Goal: Task Accomplishment & Management: Manage account settings

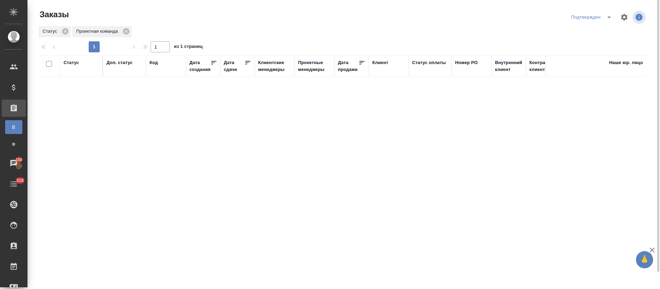
click at [603, 18] on button "split button" at bounding box center [610, 17] width 14 height 11
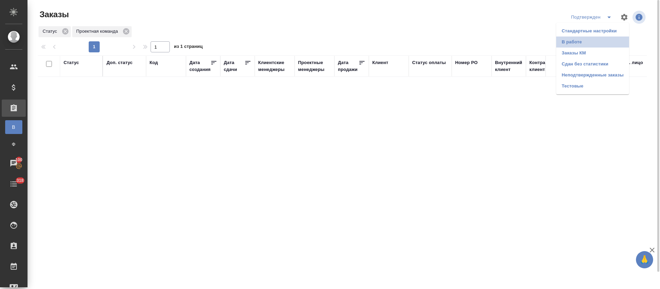
click at [599, 44] on li "В работе" at bounding box center [593, 41] width 73 height 11
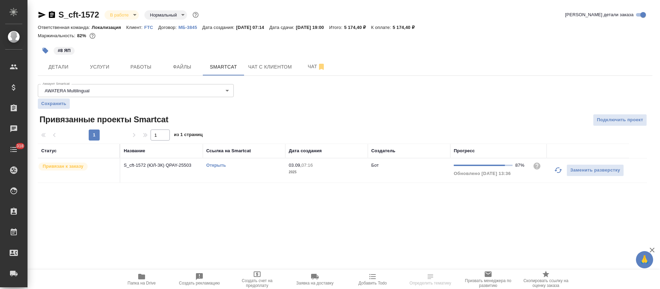
click at [556, 169] on icon "button" at bounding box center [558, 170] width 8 height 8
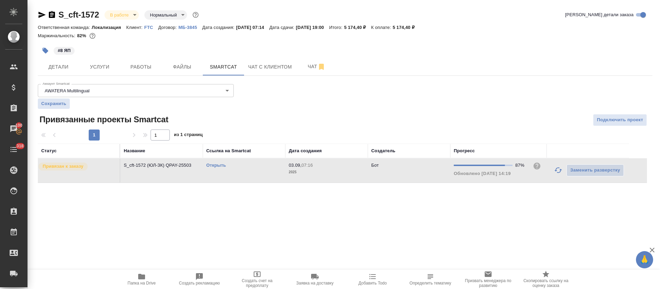
click at [556, 167] on icon "button" at bounding box center [558, 170] width 8 height 8
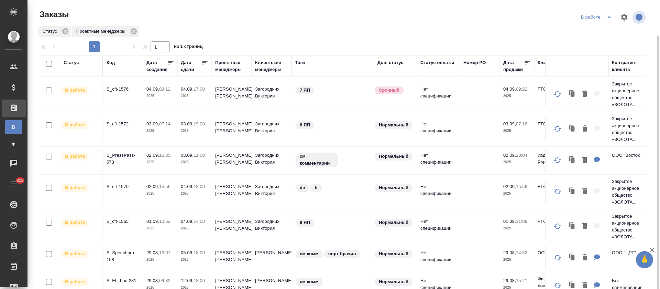
scroll to position [42, 0]
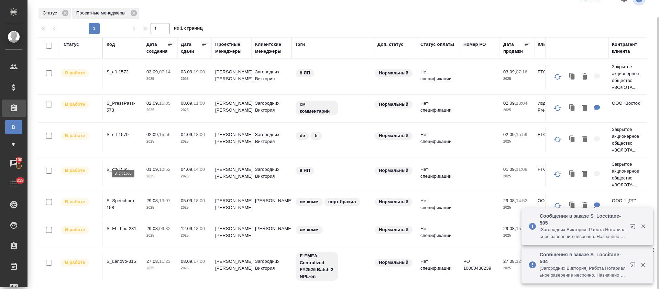
click at [124, 166] on p "S_cft-1565" at bounding box center [123, 169] width 33 height 7
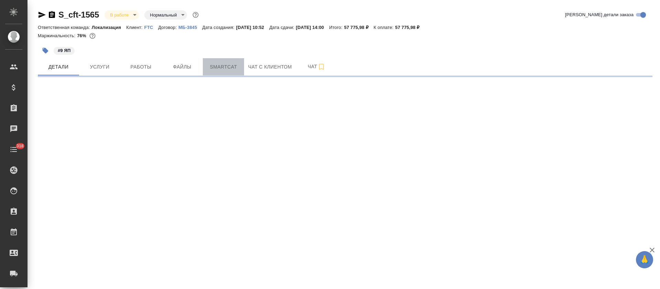
click at [235, 64] on span "Smartcat" at bounding box center [223, 67] width 33 height 9
select select "RU"
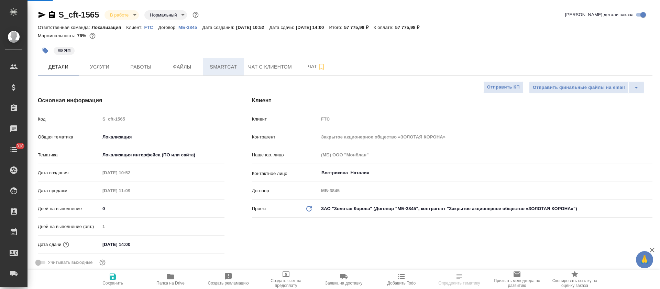
type textarea "x"
type input "[PERSON_NAME]"
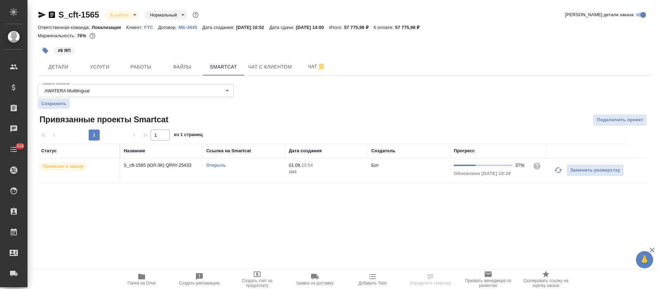
click at [215, 166] on link "Открыть" at bounding box center [216, 164] width 20 height 5
click at [129, 64] on span "Работы" at bounding box center [141, 67] width 33 height 9
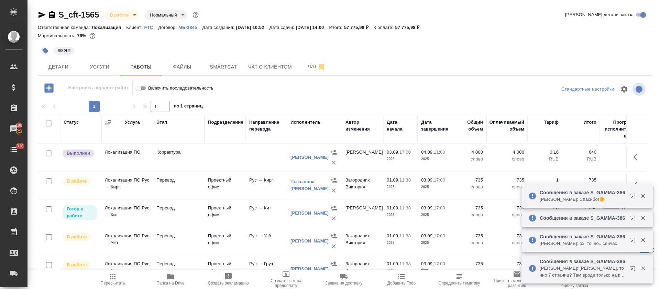
click at [50, 122] on input "checkbox" at bounding box center [49, 123] width 6 height 6
checkbox input "true"
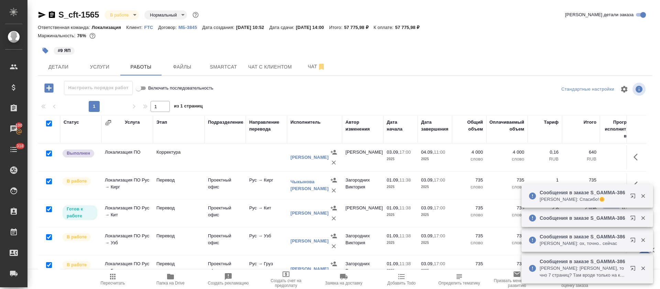
checkbox input "true"
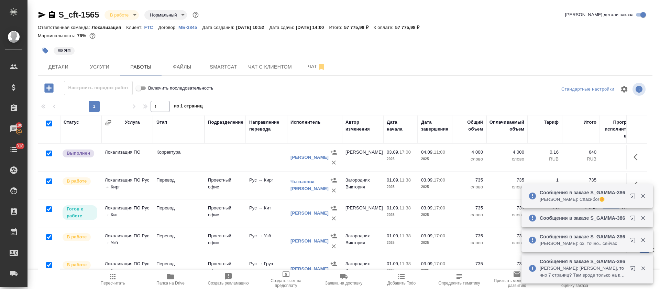
checkbox input "true"
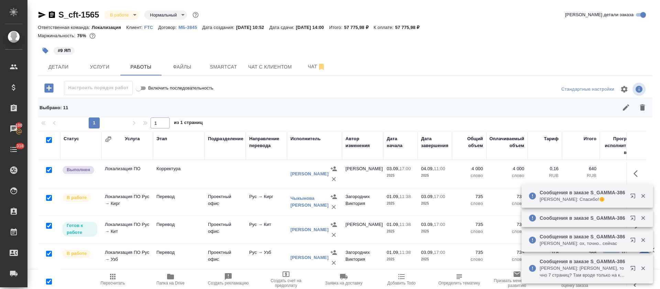
click at [47, 170] on input "checkbox" at bounding box center [49, 170] width 6 height 6
checkbox input "false"
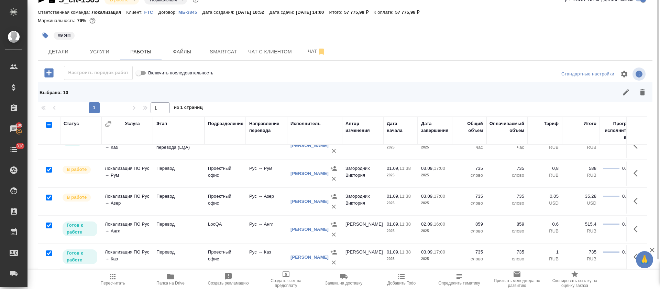
scroll to position [137, 0]
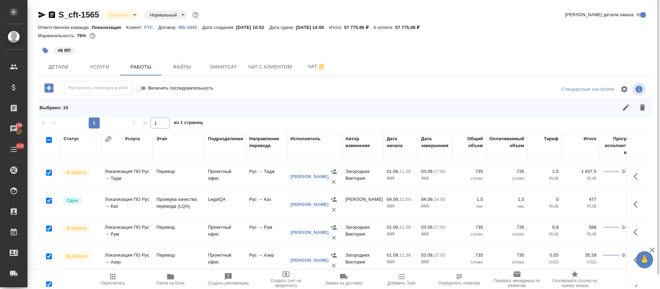
click at [50, 198] on input "checkbox" at bounding box center [49, 200] width 6 height 6
checkbox input "false"
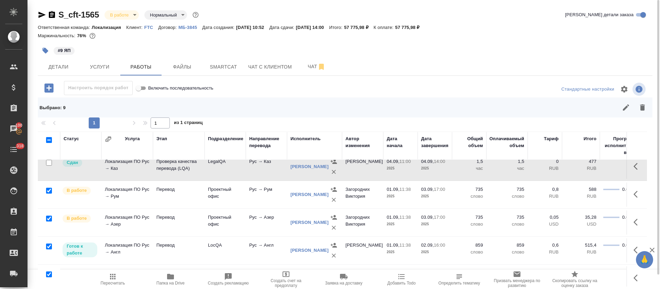
scroll to position [188, 0]
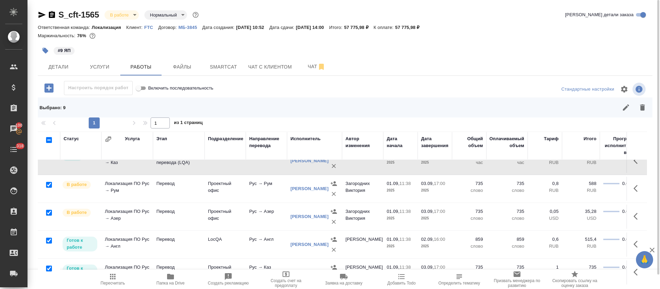
click at [622, 107] on icon "button" at bounding box center [626, 107] width 8 height 8
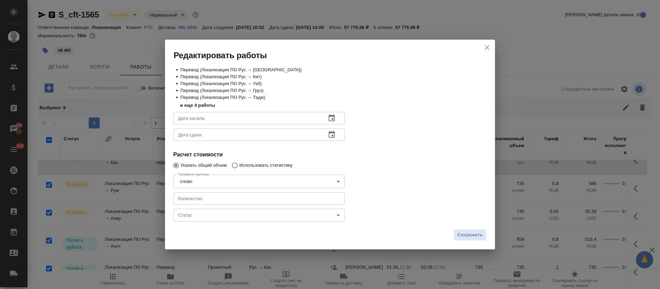
click at [188, 214] on body "🙏 .cls-1 fill:#fff; AWATERA Tretyakova Olga Клиенты Спецификации Заказы 100 Чат…" at bounding box center [330, 144] width 660 height 289
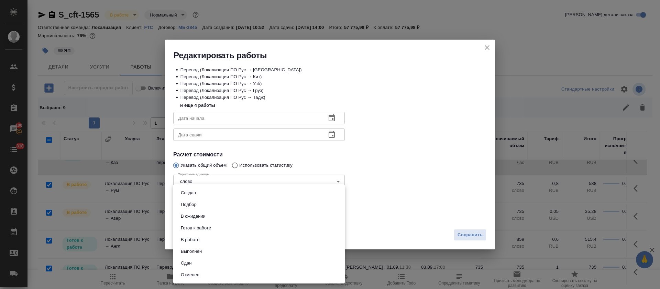
click at [198, 262] on li "Сдан" at bounding box center [259, 263] width 172 height 12
type input "closed"
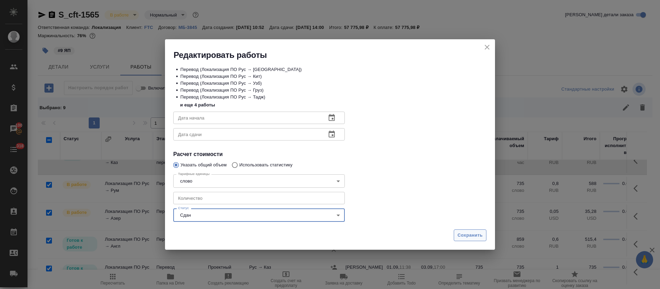
click at [469, 235] on span "Сохранить" at bounding box center [470, 235] width 25 height 8
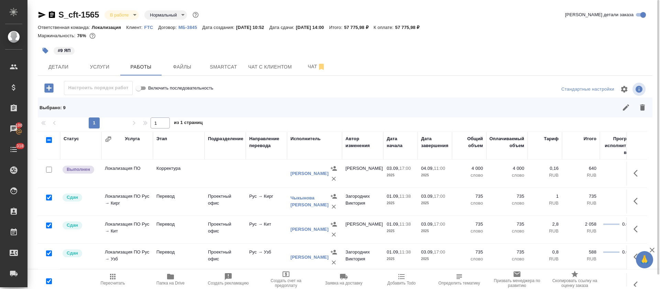
scroll to position [0, 0]
click at [636, 171] on button "button" at bounding box center [638, 173] width 17 height 17
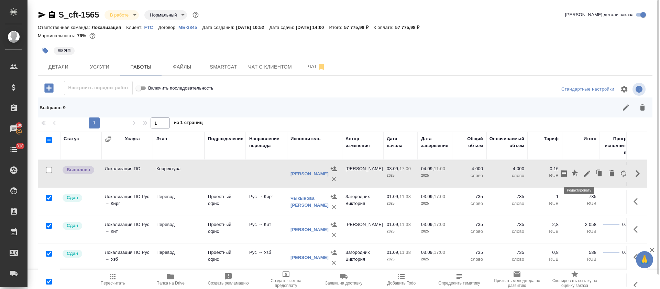
click at [584, 173] on icon "button" at bounding box center [587, 173] width 6 height 6
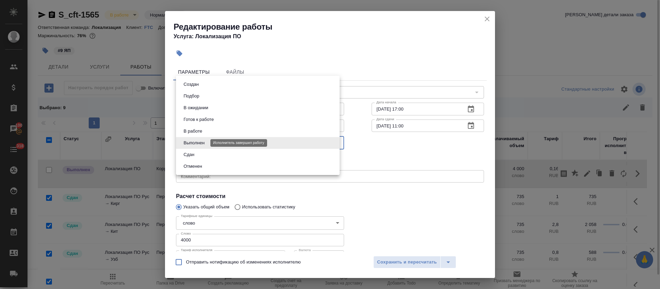
click at [201, 143] on body "🙏 .cls-1 fill:#fff; AWATERA Tretyakova Olga Клиенты Спецификации Заказы 100 Чат…" at bounding box center [330, 144] width 660 height 289
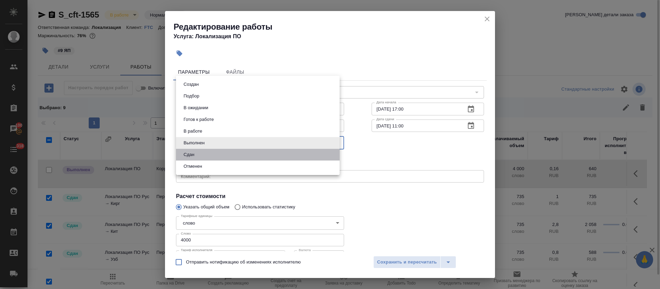
click at [200, 157] on li "Сдан" at bounding box center [258, 155] width 164 height 12
type input "closed"
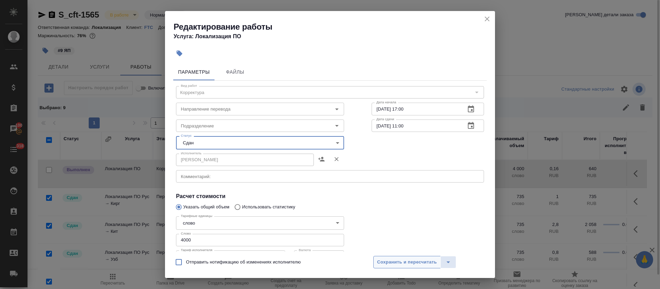
click at [413, 258] on span "Сохранить и пересчитать" at bounding box center [407, 262] width 60 height 8
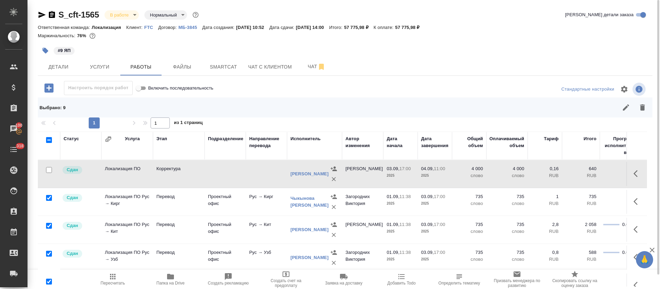
click at [137, 14] on body "🙏 .cls-1 fill:#fff; AWATERA Tretyakova Olga Клиенты Спецификации Заказы 100 Чат…" at bounding box center [330, 144] width 660 height 289
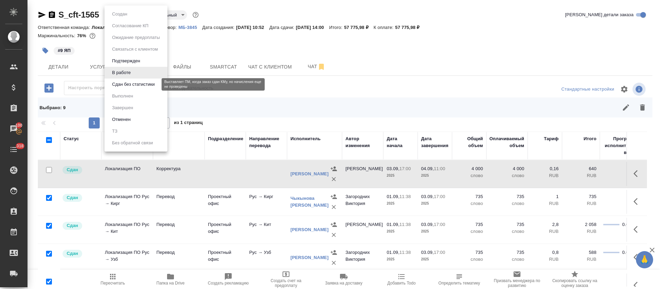
click at [127, 82] on button "Сдан без статистики" at bounding box center [133, 84] width 47 height 8
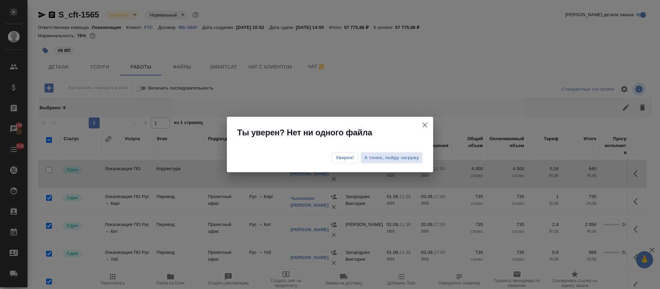
click at [336, 154] on span "Уверен!" at bounding box center [345, 157] width 18 height 7
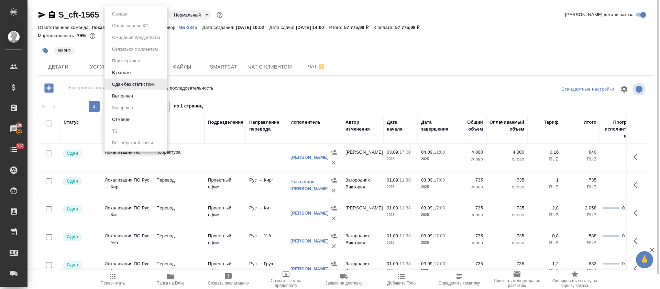
click at [156, 14] on body "🙏 .cls-1 fill:#fff; AWATERA Tretyakova Olga Клиенты Спецификации Заказы 100 Чат…" at bounding box center [330, 144] width 660 height 289
click at [141, 92] on li "Выполнен" at bounding box center [136, 96] width 63 height 12
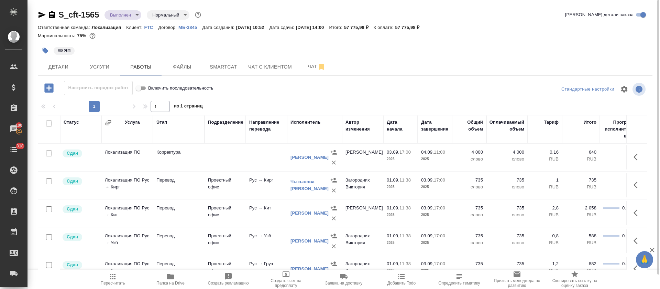
click at [43, 17] on icon "button" at bounding box center [42, 15] width 8 height 8
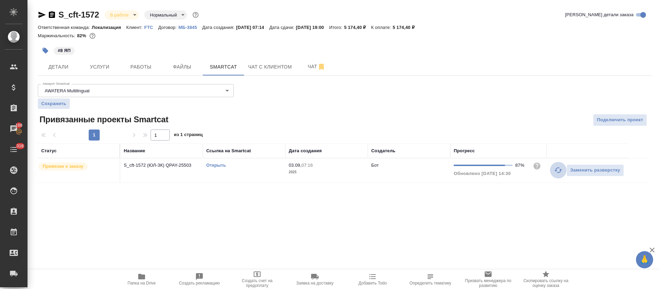
click at [553, 172] on button "button" at bounding box center [558, 170] width 17 height 17
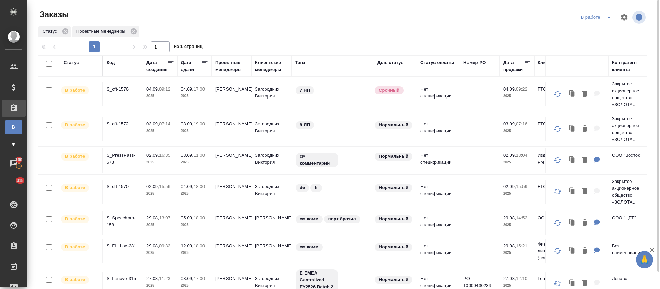
click at [605, 18] on icon "split button" at bounding box center [609, 17] width 8 height 8
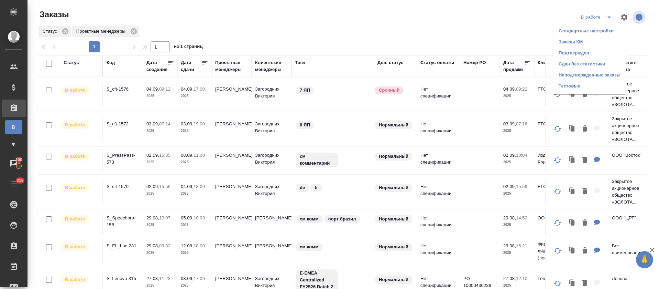
click at [596, 51] on li "Подтвержден" at bounding box center [589, 52] width 73 height 11
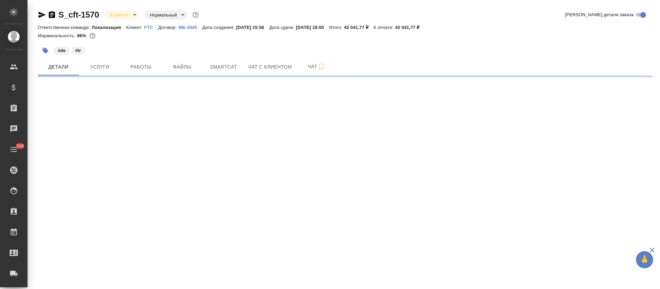
click at [236, 73] on button "Smartcat" at bounding box center [223, 66] width 41 height 17
select select "RU"
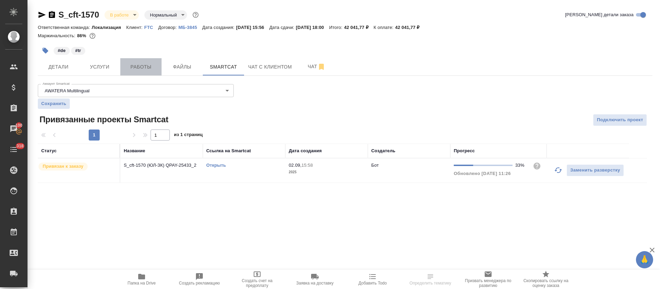
click at [138, 67] on span "Работы" at bounding box center [141, 67] width 33 height 9
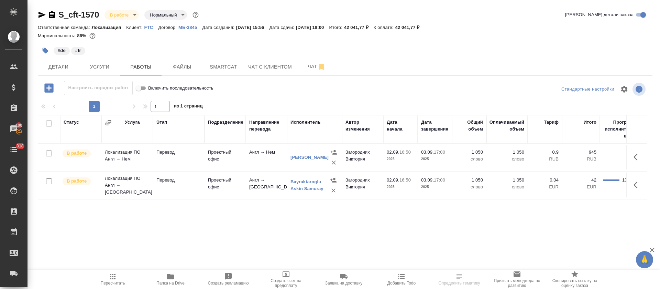
click at [39, 17] on icon "button" at bounding box center [42, 15] width 7 height 6
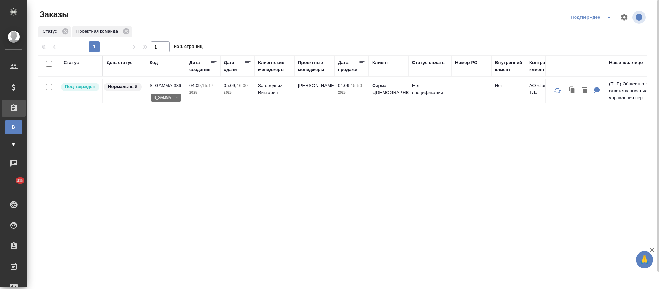
click at [153, 84] on p "S_GAMMA-386" at bounding box center [166, 85] width 33 height 7
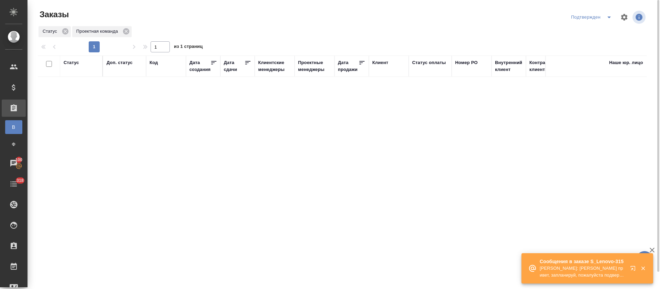
click at [633, 266] on icon "button" at bounding box center [635, 269] width 8 height 8
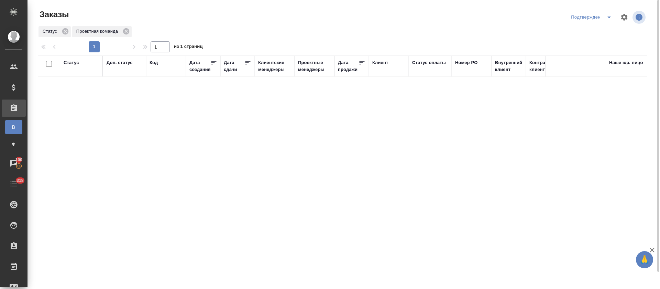
click at [606, 19] on icon "split button" at bounding box center [609, 17] width 8 height 8
click at [605, 45] on li "В работе" at bounding box center [593, 41] width 73 height 11
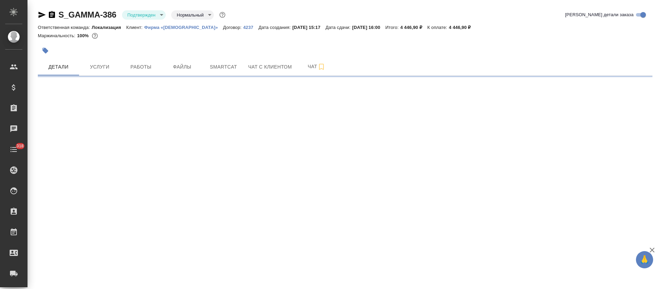
select select "RU"
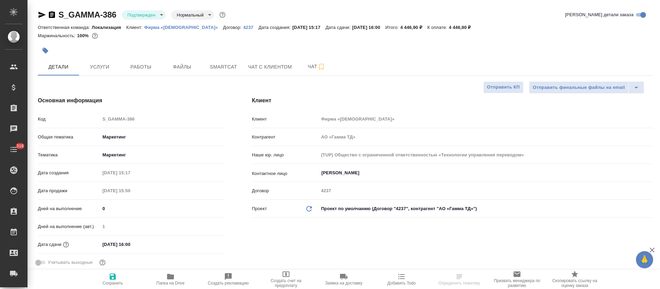
type textarea "x"
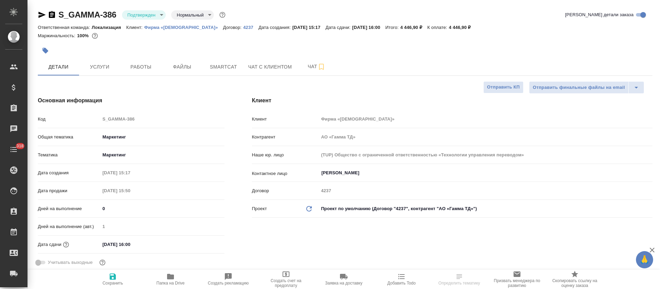
type textarea "x"
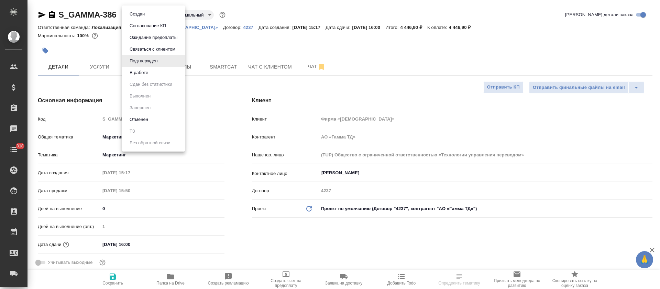
click at [161, 16] on body "🙏 .cls-1 fill:#fff; AWATERA Tretyakova Olga Клиенты Спецификации Заказы Чаты 31…" at bounding box center [330, 144] width 660 height 289
click at [153, 71] on li "В работе" at bounding box center [153, 73] width 63 height 12
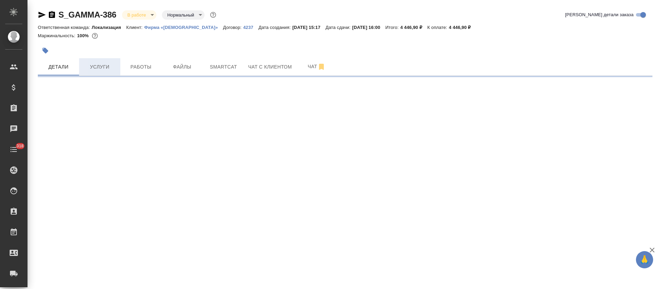
select select "RU"
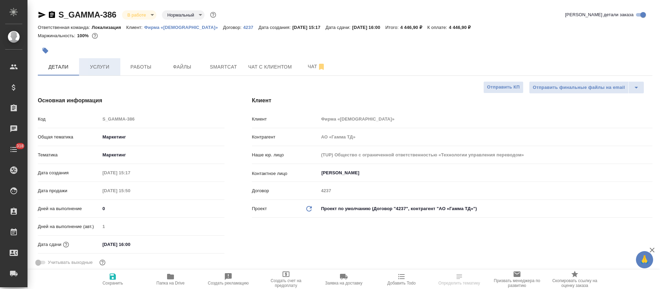
type textarea "x"
click at [103, 67] on span "Услуги" at bounding box center [99, 67] width 33 height 9
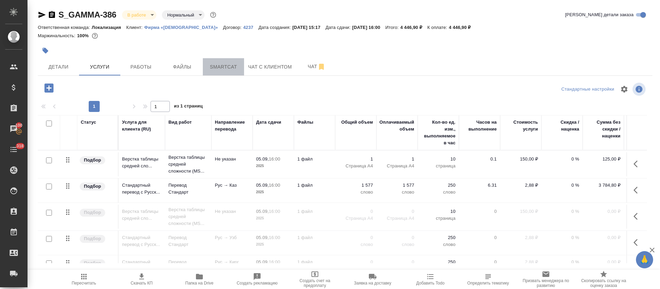
click at [215, 69] on span "Smartcat" at bounding box center [223, 67] width 33 height 9
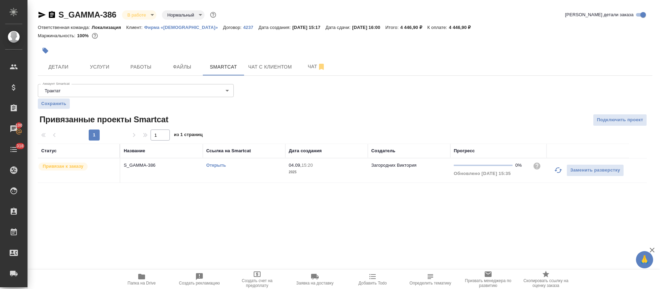
click at [213, 165] on link "Открыть" at bounding box center [216, 164] width 20 height 5
click at [309, 63] on span "Чат" at bounding box center [316, 66] width 33 height 9
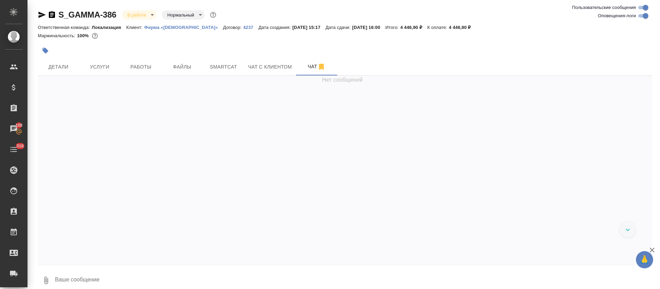
click at [642, 15] on input "Оповещения-логи" at bounding box center [646, 16] width 25 height 8
checkbox input "false"
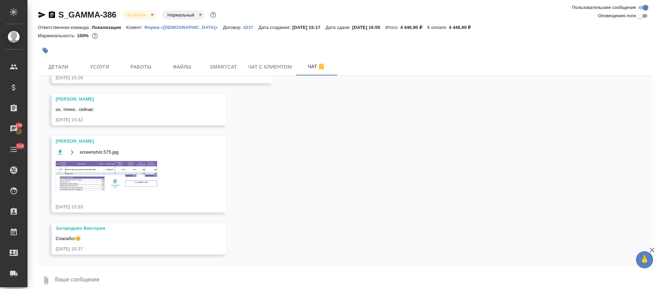
scroll to position [151, 0]
click at [125, 183] on img at bounding box center [107, 175] width 103 height 31
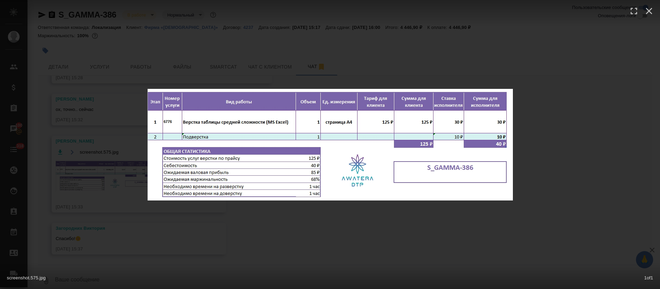
click at [313, 68] on div "screenshot.575.jpg 1 of 1" at bounding box center [330, 144] width 660 height 289
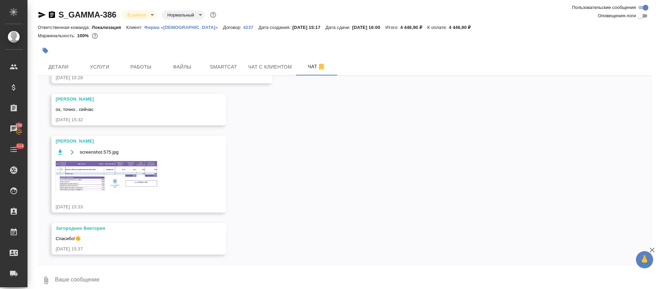
click at [156, 63] on span "Работы" at bounding box center [141, 67] width 33 height 9
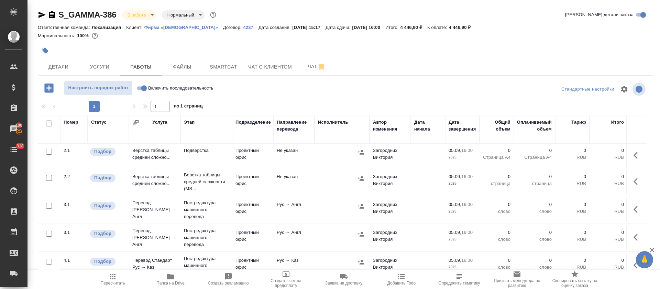
click at [143, 86] on input "Включить последовательность" at bounding box center [144, 88] width 25 height 8
checkbox input "true"
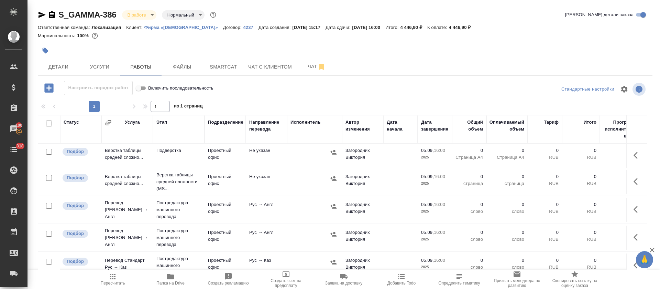
click at [48, 123] on input "checkbox" at bounding box center [49, 123] width 6 height 6
checkbox input "true"
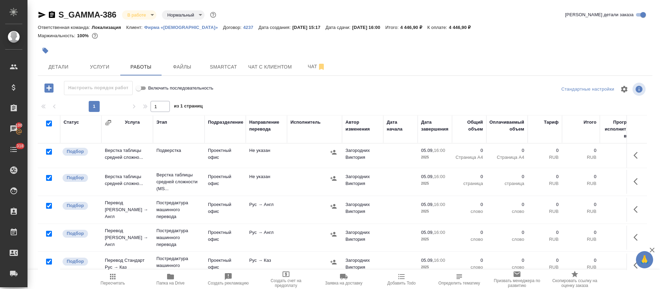
checkbox input "true"
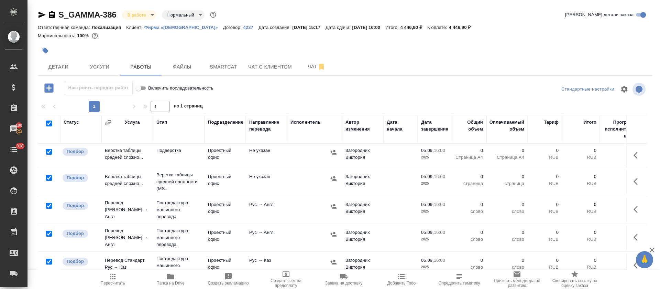
checkbox input "true"
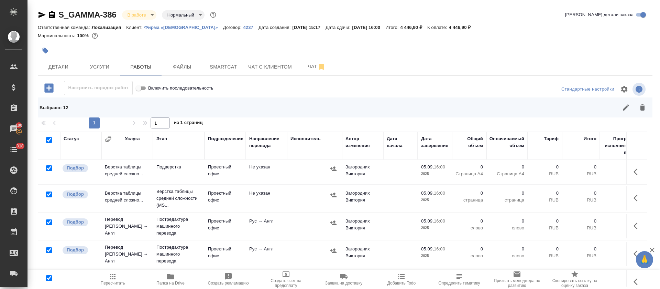
click at [49, 192] on input "checkbox" at bounding box center [49, 194] width 6 height 6
checkbox input "false"
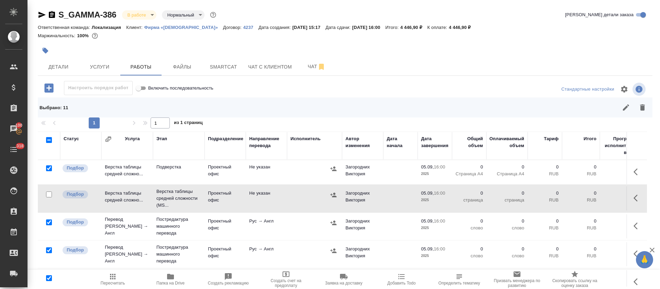
click at [49, 166] on input "checkbox" at bounding box center [49, 168] width 6 height 6
checkbox input "false"
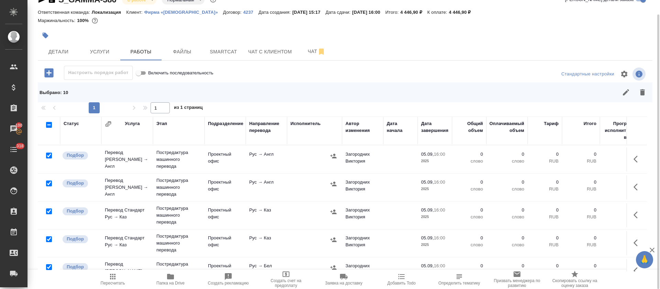
scroll to position [103, 0]
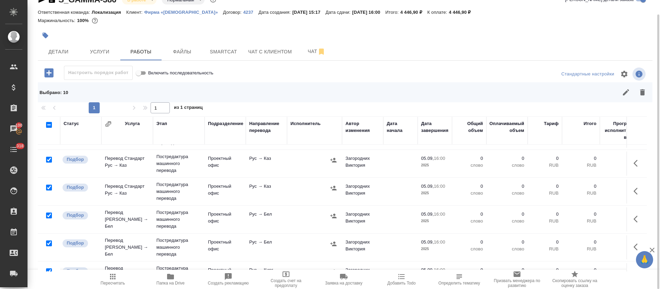
click at [50, 186] on input "checkbox" at bounding box center [49, 187] width 6 height 6
checkbox input "false"
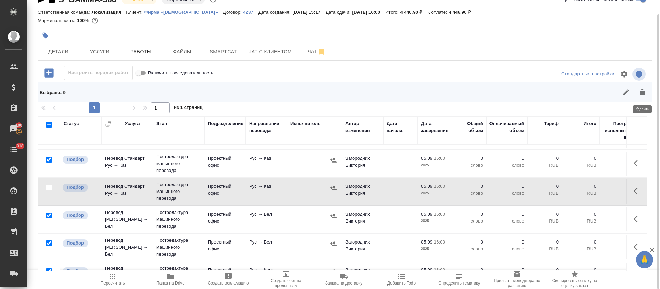
click at [648, 87] on button "button" at bounding box center [643, 92] width 17 height 17
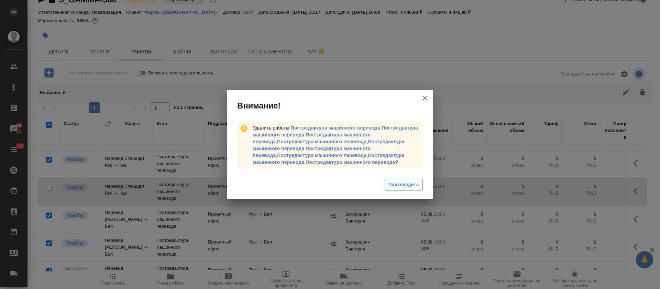
click at [403, 183] on span "Подтвердить" at bounding box center [404, 185] width 31 height 8
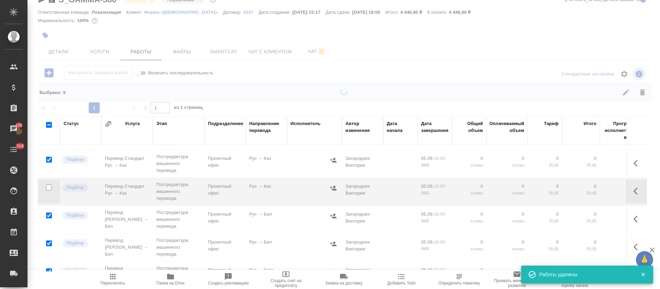
click at [142, 74] on div at bounding box center [344, 129] width 633 height 289
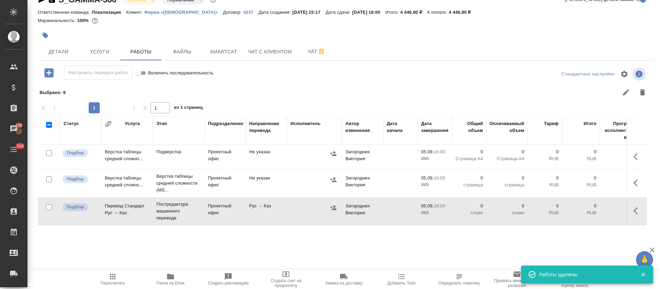
scroll to position [0, 0]
click at [142, 74] on input "Включить последовательность" at bounding box center [138, 73] width 25 height 8
checkbox input "false"
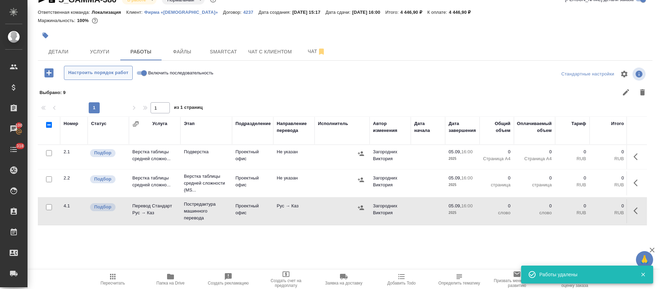
click at [107, 72] on span "Настроить порядок работ" at bounding box center [98, 73] width 61 height 8
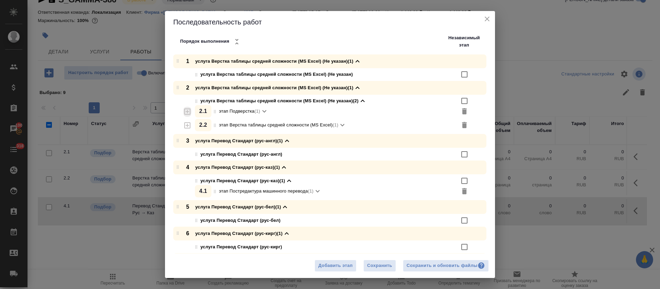
click at [190, 115] on icon "button" at bounding box center [187, 111] width 8 height 8
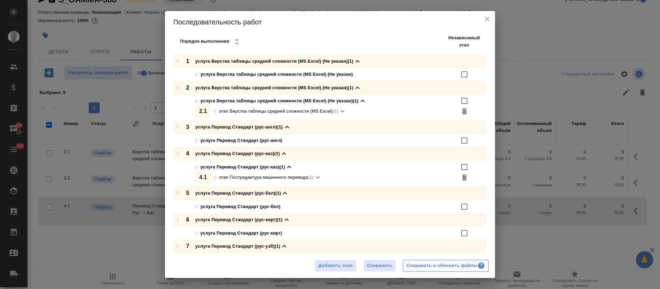
click at [442, 267] on div "Сохранить и обновить файлы" at bounding box center [446, 265] width 78 height 8
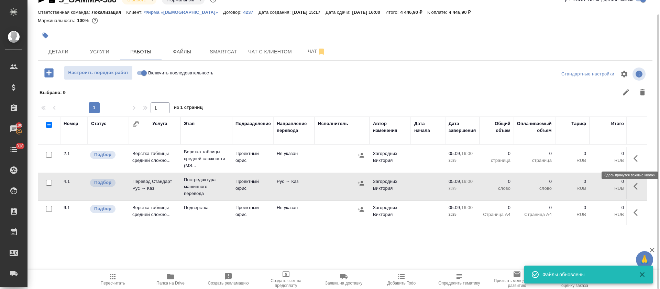
click at [637, 152] on button "button" at bounding box center [638, 158] width 17 height 17
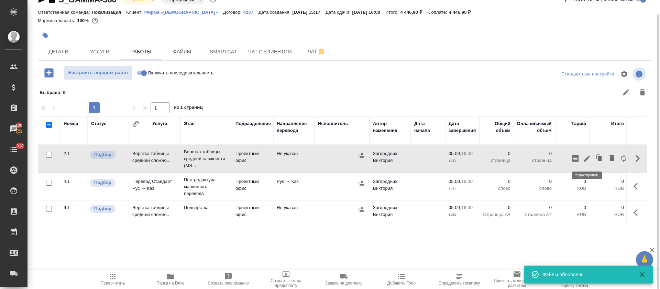
click at [591, 161] on icon "button" at bounding box center [587, 158] width 8 height 8
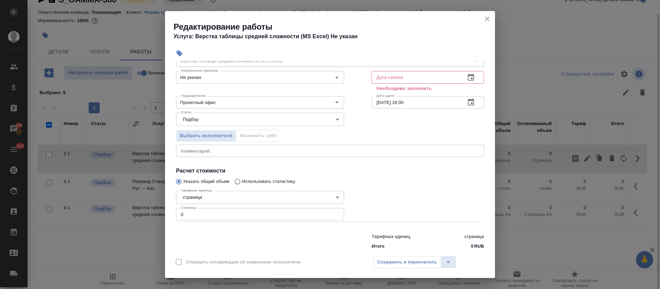
scroll to position [44, 0]
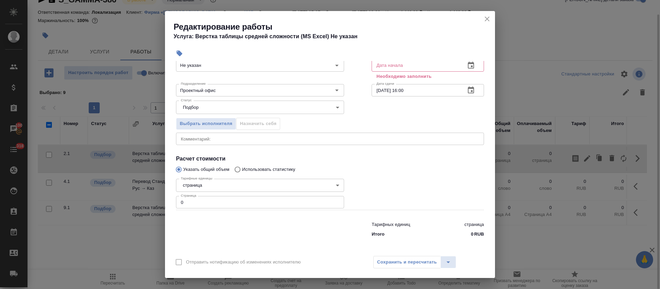
click at [195, 179] on body "🙏 .cls-1 fill:#fff; AWATERA Tretyakova Olga Клиенты Спецификации Заказы 100 Чат…" at bounding box center [330, 144] width 660 height 289
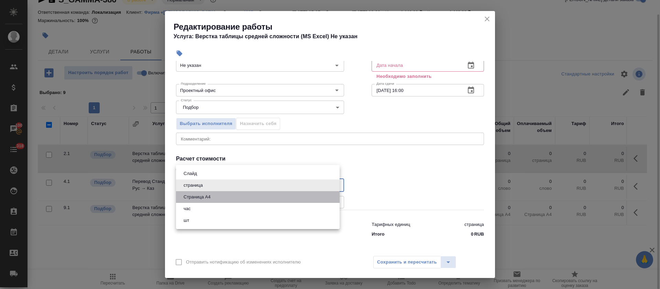
click at [198, 200] on button "Страница А4" at bounding box center [197, 197] width 31 height 8
type input "5f036ec4e16dec2d6b59c8ff"
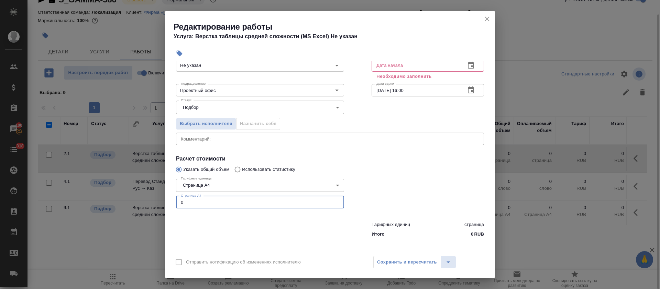
drag, startPoint x: 186, startPoint y: 202, endPoint x: 178, endPoint y: 202, distance: 7.6
click at [178, 202] on input "0" at bounding box center [260, 202] width 168 height 12
type input "1"
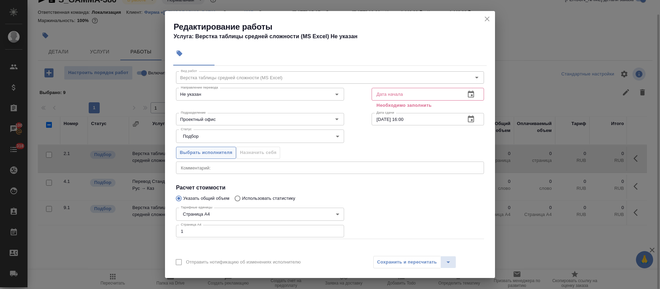
scroll to position [0, 0]
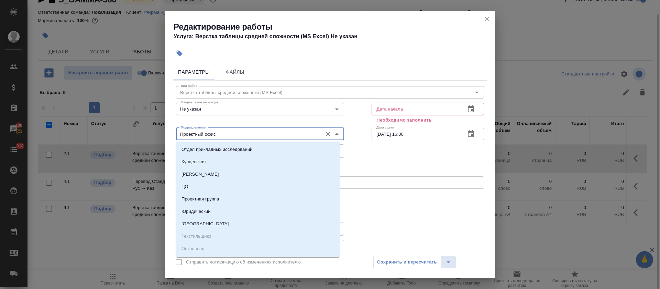
click at [197, 136] on input "Проектный офис" at bounding box center [248, 134] width 141 height 8
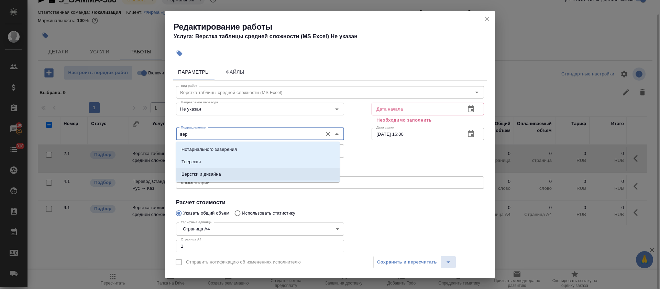
click at [208, 172] on p "Верстки и дизайна" at bounding box center [202, 174] width 40 height 7
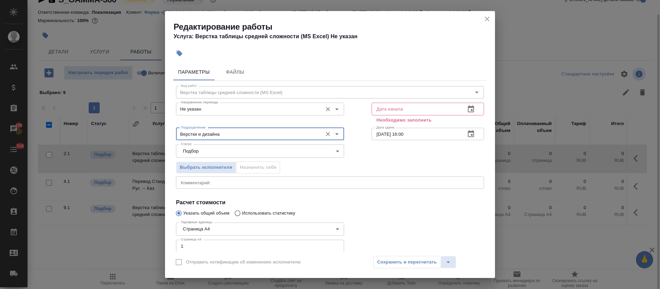
type input "Верстки и дизайна"
click at [197, 110] on input "Не указан" at bounding box center [248, 109] width 141 height 8
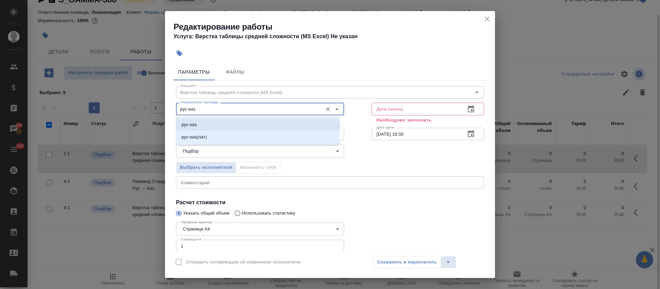
click at [197, 126] on li "рус-каз" at bounding box center [258, 124] width 164 height 12
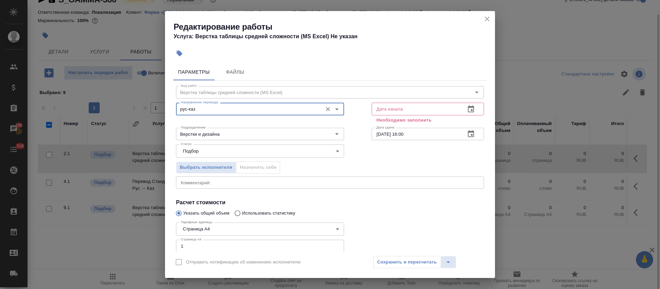
type input "рус-каз"
click at [467, 111] on icon "button" at bounding box center [471, 109] width 8 height 8
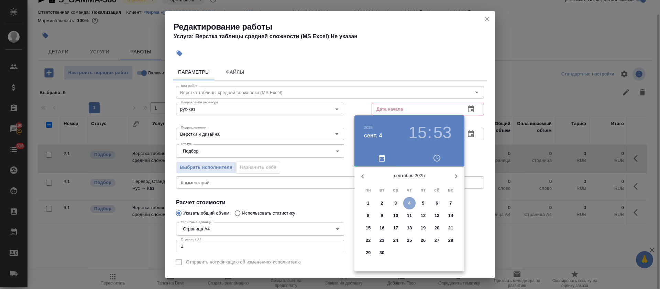
click at [411, 203] on p "4" at bounding box center [409, 203] width 2 height 7
type input "04.09.2025 15:53"
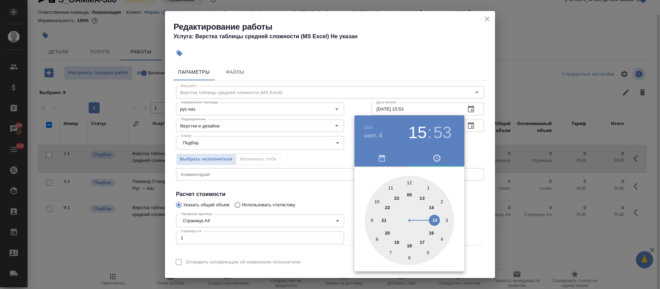
click at [435, 219] on div at bounding box center [409, 219] width 89 height 89
drag, startPoint x: 323, startPoint y: 191, endPoint x: 364, endPoint y: 180, distance: 42.6
click at [323, 191] on div at bounding box center [330, 144] width 660 height 289
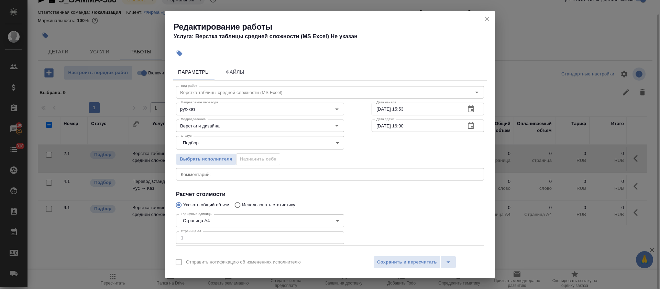
click at [467, 126] on icon "button" at bounding box center [471, 125] width 8 height 8
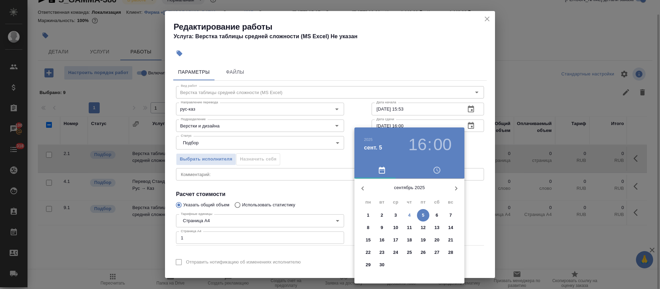
click at [412, 214] on span "4" at bounding box center [409, 215] width 12 height 7
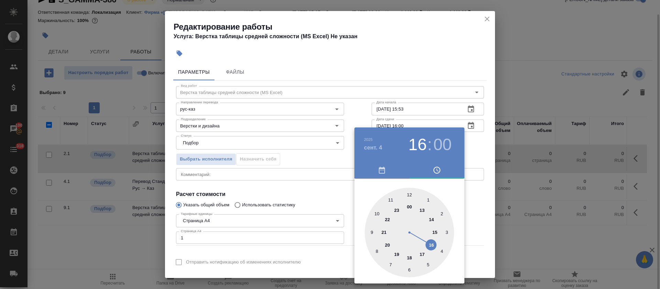
click at [423, 253] on div at bounding box center [409, 231] width 89 height 89
type input "04.09.2025 17:00"
click at [294, 199] on div at bounding box center [330, 144] width 660 height 289
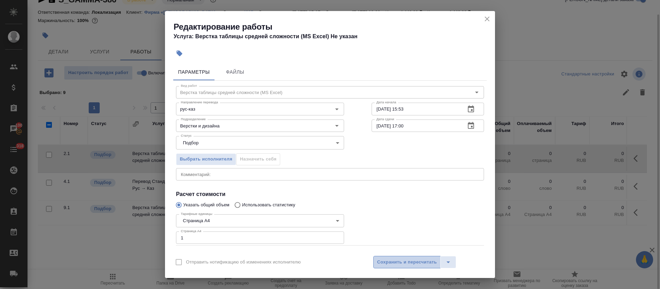
click at [396, 258] on span "Сохранить и пересчитать" at bounding box center [407, 262] width 60 height 8
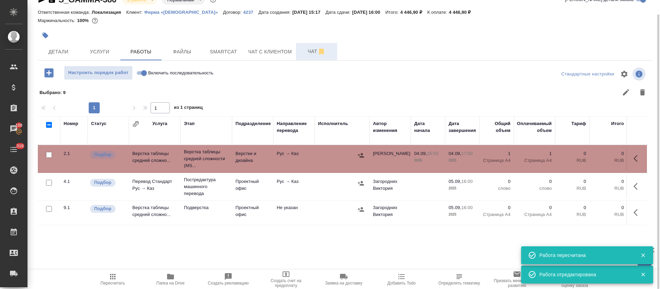
click at [309, 52] on span "Чат" at bounding box center [316, 51] width 33 height 9
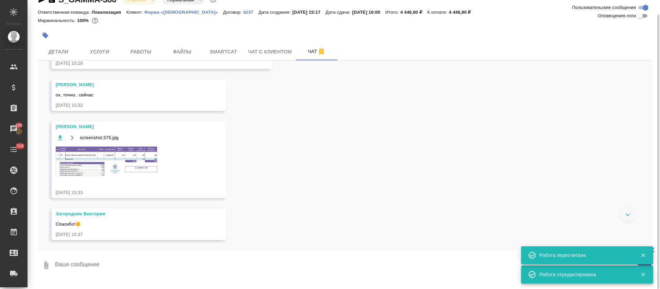
scroll to position [151, 0]
click at [158, 159] on img at bounding box center [107, 160] width 103 height 31
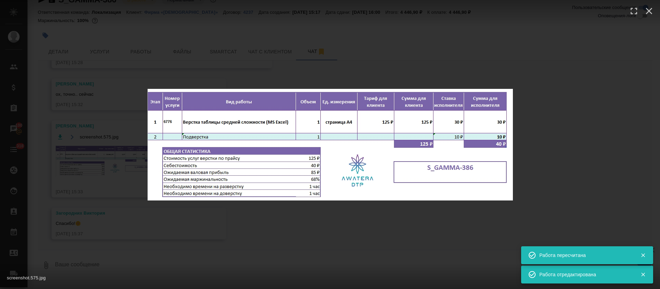
click at [420, 248] on div "screenshot.575.jpg 1 of 1" at bounding box center [330, 144] width 660 height 289
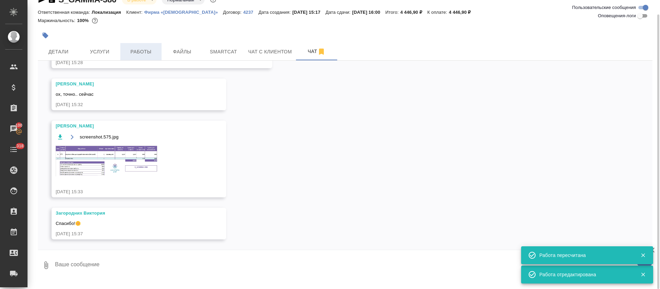
click at [140, 52] on span "Работы" at bounding box center [141, 51] width 33 height 9
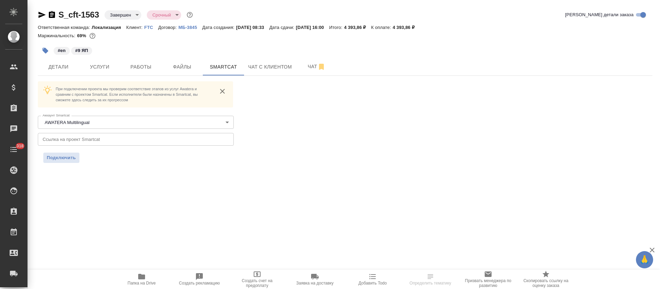
click at [139, 72] on button "Работы" at bounding box center [140, 66] width 41 height 17
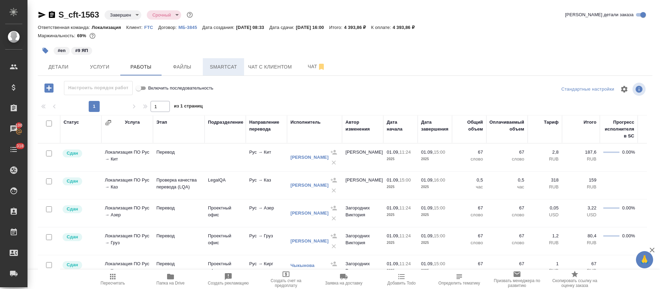
click at [235, 64] on span "Smartcat" at bounding box center [223, 67] width 33 height 9
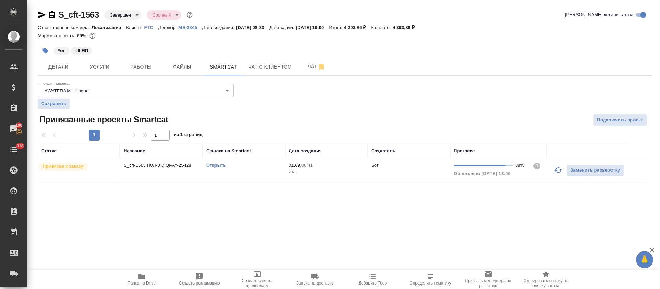
click at [557, 170] on icon "button" at bounding box center [559, 170] width 8 height 6
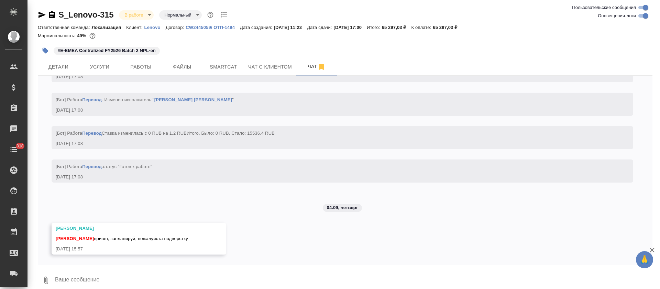
scroll to position [1873, 0]
click at [210, 271] on textarea at bounding box center [353, 279] width 599 height 23
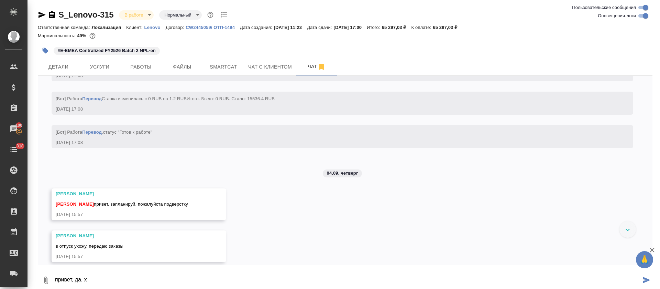
scroll to position [1915, 0]
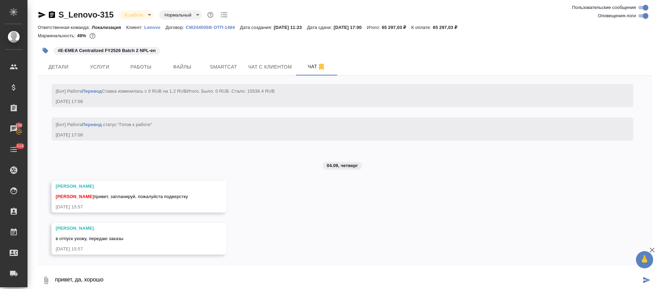
type textarea "привет, да, хорошо"
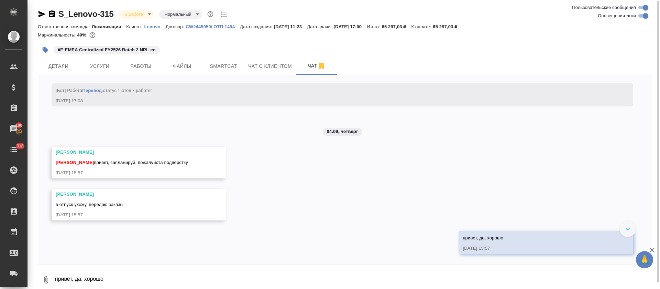
scroll to position [1949, 0]
click at [646, 17] on input "Оповещения-логи" at bounding box center [646, 16] width 25 height 8
checkbox input "false"
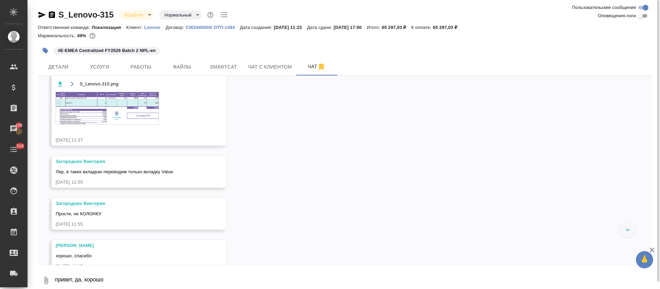
scroll to position [204, 0]
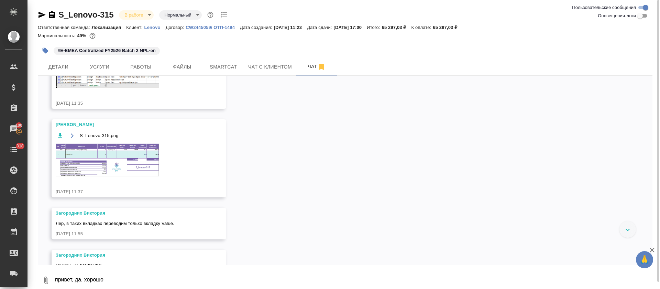
click at [109, 154] on img at bounding box center [107, 159] width 103 height 33
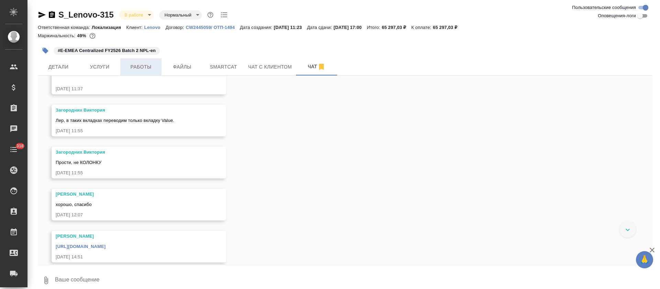
click at [150, 67] on span "Работы" at bounding box center [141, 67] width 33 height 9
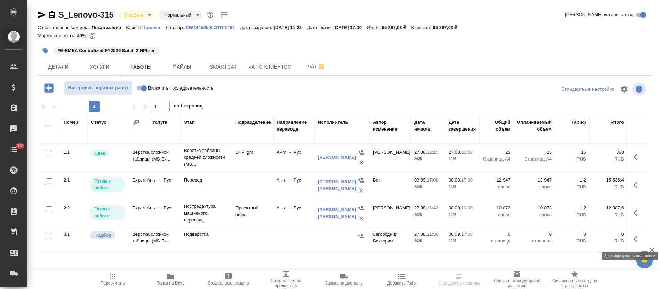
click at [634, 239] on icon "button" at bounding box center [636, 238] width 4 height 7
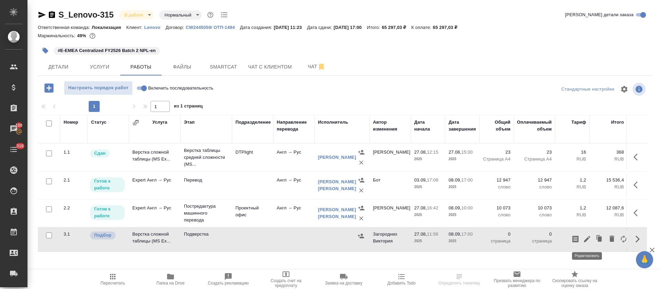
click at [590, 240] on icon "button" at bounding box center [587, 239] width 8 height 8
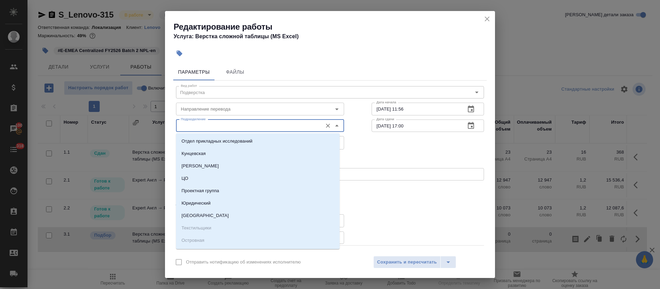
click at [212, 125] on input "Подразделение" at bounding box center [248, 125] width 141 height 8
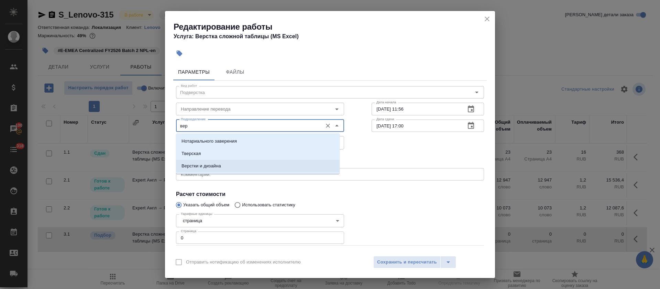
click at [204, 162] on p "Верстки и дизайна" at bounding box center [202, 165] width 40 height 7
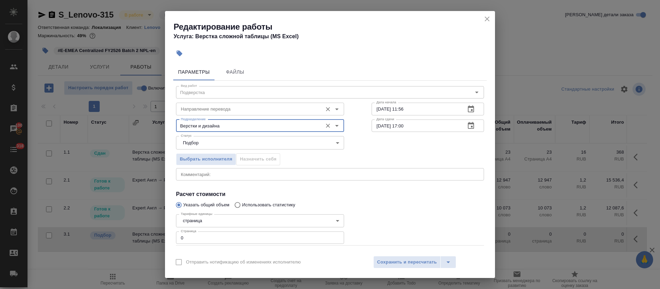
type input "Верстки и дизайна"
click at [202, 110] on input "Направление перевода" at bounding box center [248, 109] width 141 height 8
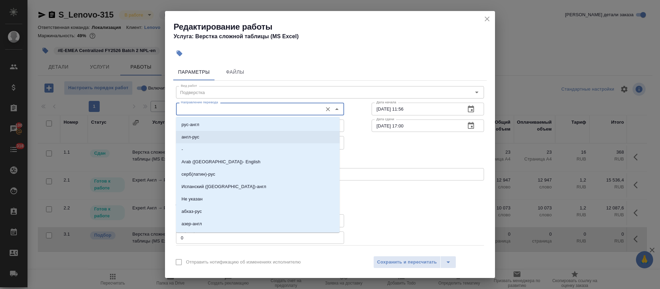
click at [202, 139] on li "англ-рус" at bounding box center [258, 137] width 164 height 12
type input "англ-рус"
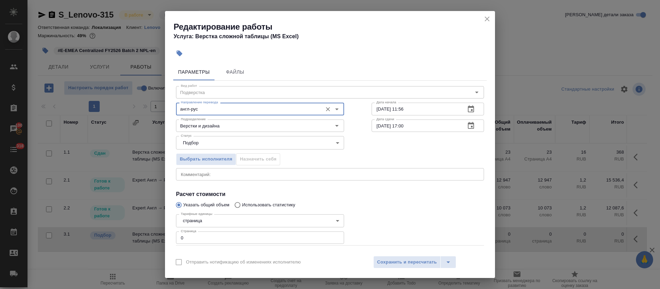
click at [214, 222] on body "🙏 .cls-1 fill:#fff; AWATERA Tretyakova Olga Клиенты Спецификации Заказы 100 Чат…" at bounding box center [330, 144] width 660 height 289
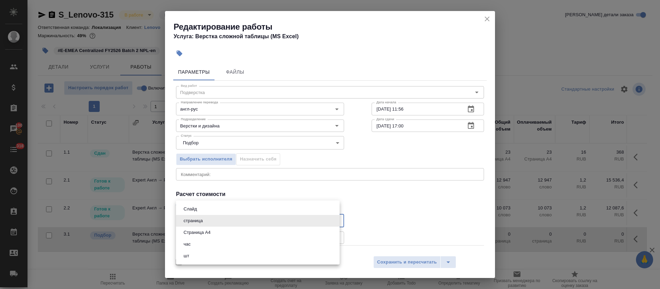
click at [385, 219] on div at bounding box center [330, 144] width 660 height 289
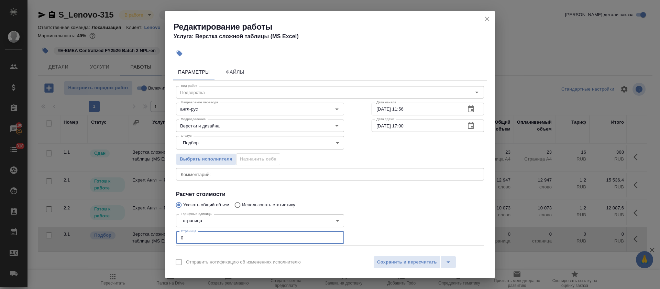
drag, startPoint x: 180, startPoint y: 235, endPoint x: 191, endPoint y: 237, distance: 10.8
click at [191, 237] on input "0" at bounding box center [260, 237] width 168 height 12
type input "23"
click at [468, 107] on icon "button" at bounding box center [471, 108] width 6 height 7
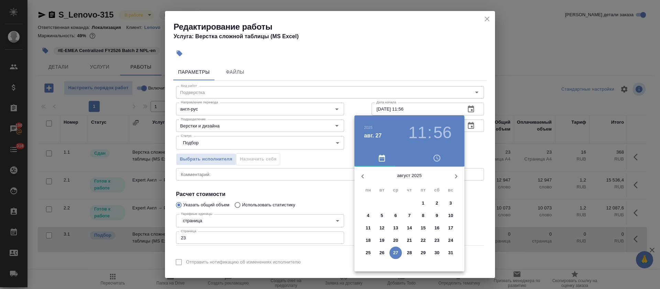
click at [331, 196] on div at bounding box center [330, 144] width 660 height 289
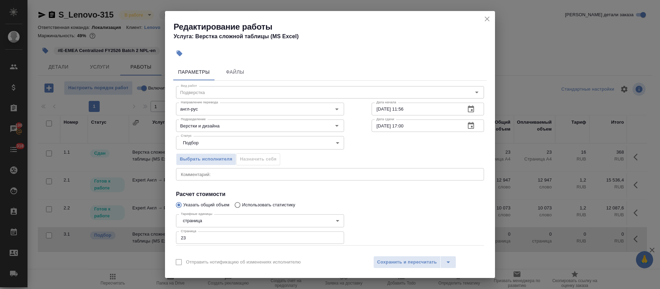
click at [468, 107] on icon "button" at bounding box center [471, 108] width 6 height 7
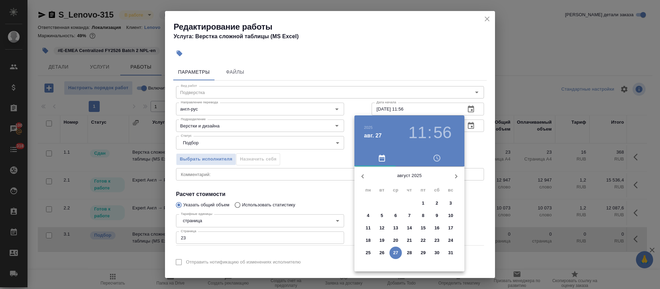
click at [451, 175] on button "button" at bounding box center [456, 176] width 17 height 17
click at [372, 217] on span "8" at bounding box center [368, 215] width 12 height 7
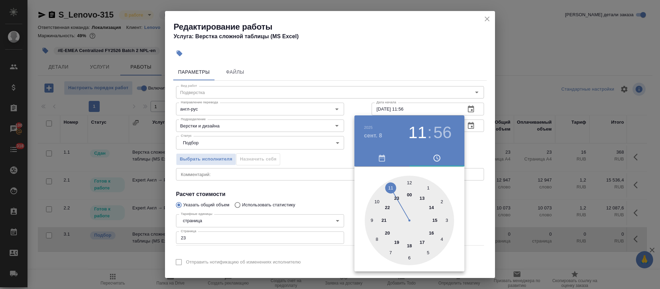
click at [378, 201] on div at bounding box center [409, 219] width 89 height 89
drag, startPoint x: 410, startPoint y: 181, endPoint x: 374, endPoint y: 181, distance: 35.8
click at [410, 180] on div at bounding box center [409, 219] width 89 height 89
type input "08.09.2025 10:00"
click at [323, 189] on div at bounding box center [330, 144] width 660 height 289
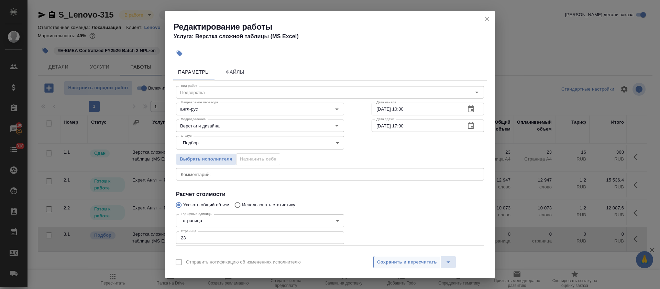
click at [386, 256] on button "Сохранить и пересчитать" at bounding box center [407, 262] width 67 height 12
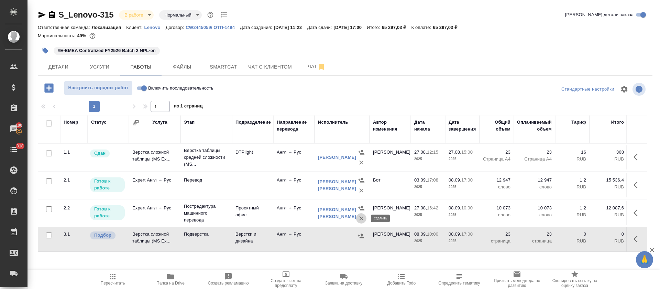
click at [359, 220] on icon "button" at bounding box center [361, 218] width 7 height 7
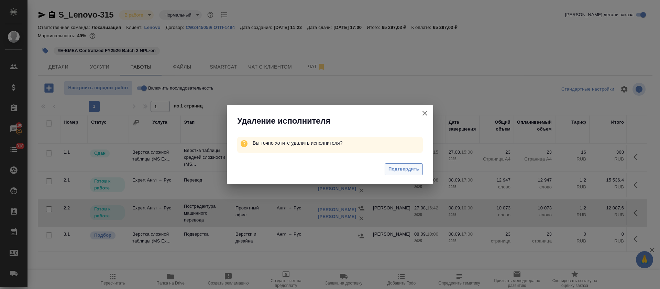
click at [407, 172] on span "Подтвердить" at bounding box center [404, 169] width 31 height 8
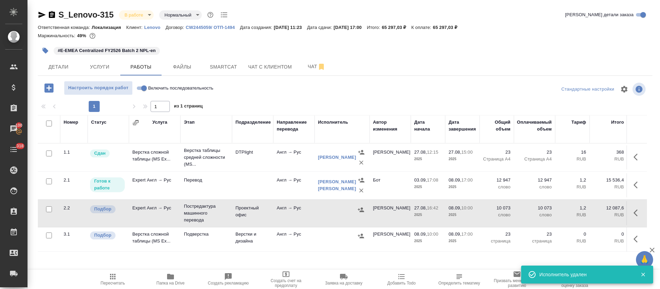
click at [636, 213] on icon "button" at bounding box center [638, 212] width 8 height 8
click at [610, 216] on icon "button" at bounding box center [612, 212] width 8 height 8
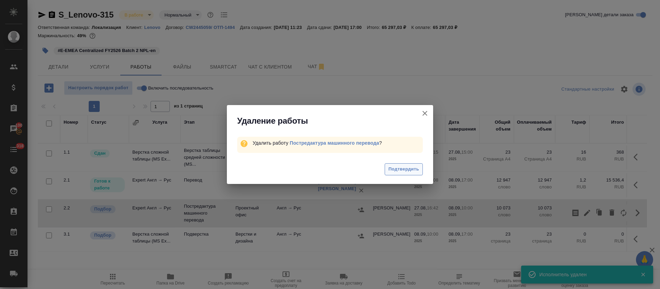
click at [416, 170] on span "Подтвердить" at bounding box center [404, 169] width 31 height 8
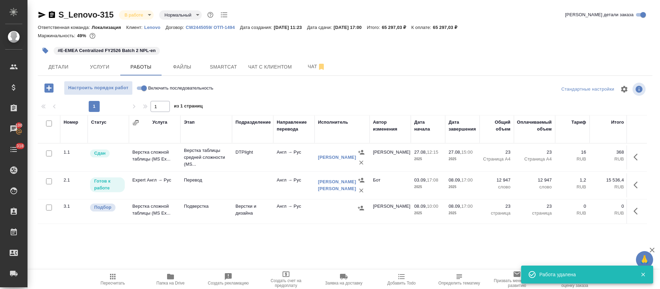
click at [235, 182] on td at bounding box center [252, 185] width 41 height 24
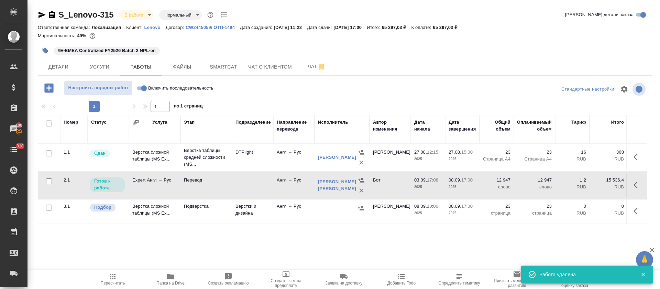
click at [235, 182] on td at bounding box center [252, 185] width 41 height 24
click at [636, 183] on icon "button" at bounding box center [636, 184] width 4 height 7
click at [586, 183] on icon "button" at bounding box center [587, 185] width 8 height 8
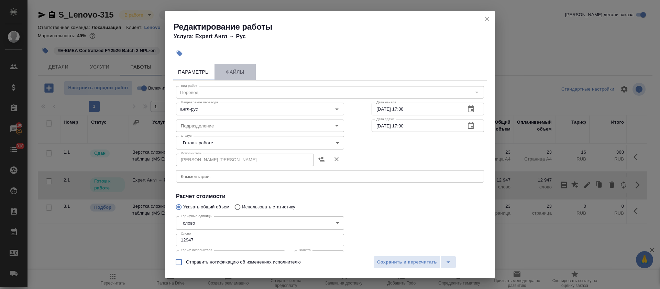
click at [236, 77] on button "Файлы" at bounding box center [235, 72] width 41 height 17
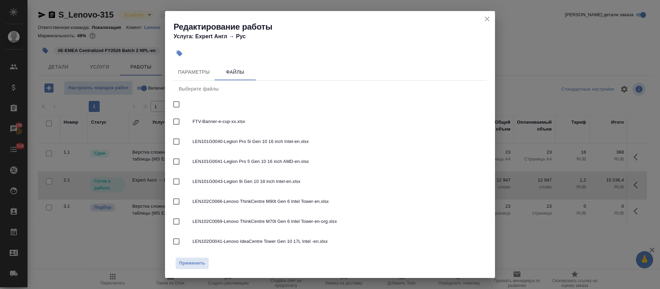
click at [178, 103] on input "checkbox" at bounding box center [176, 104] width 14 height 14
checkbox input "true"
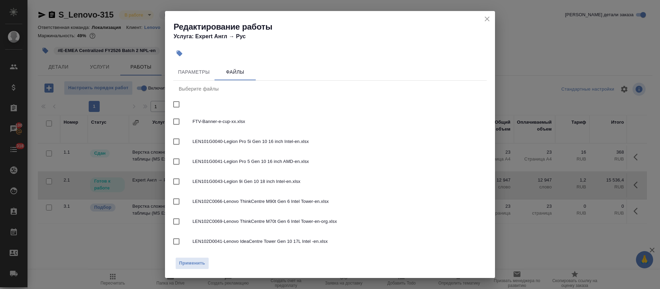
checkbox input "true"
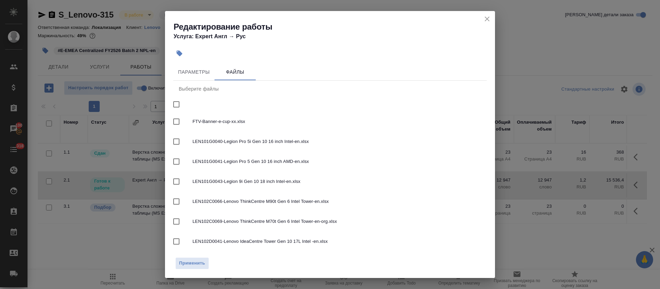
checkbox input "true"
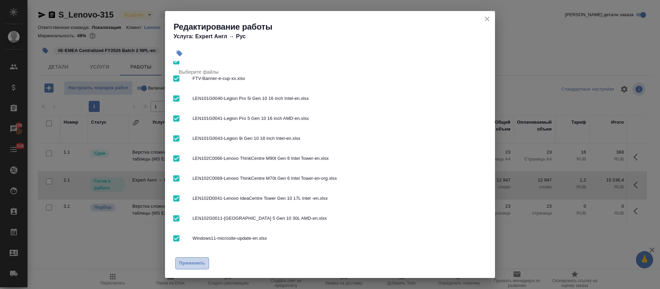
click at [197, 265] on span "Применить" at bounding box center [192, 263] width 26 height 8
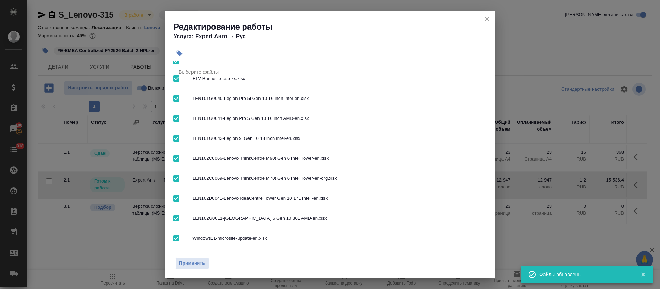
click at [486, 18] on icon "close" at bounding box center [487, 19] width 8 height 8
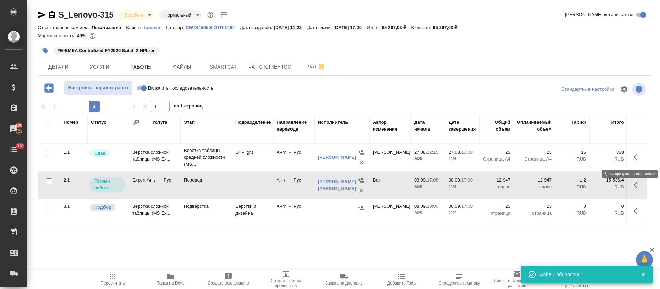
click at [635, 154] on icon "button" at bounding box center [638, 157] width 8 height 8
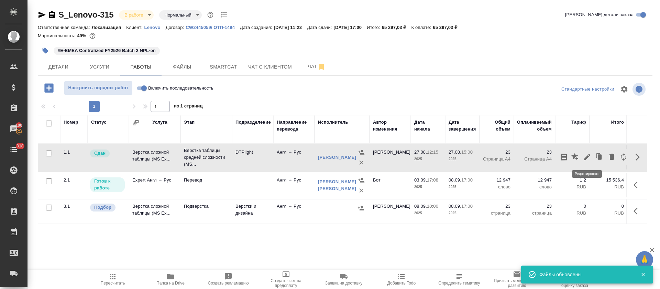
click at [590, 153] on icon "button" at bounding box center [587, 157] width 8 height 8
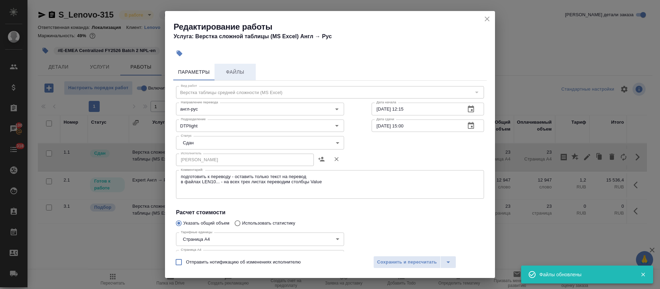
click at [253, 72] on button "Файлы" at bounding box center [235, 72] width 41 height 17
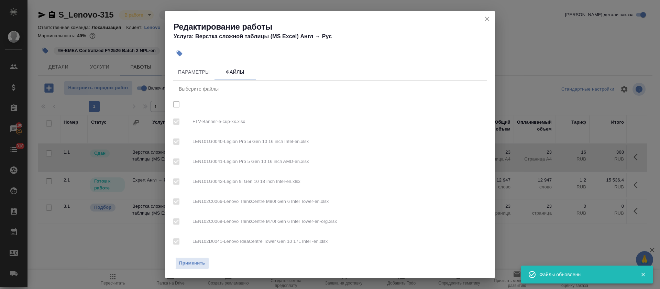
checkbox input "true"
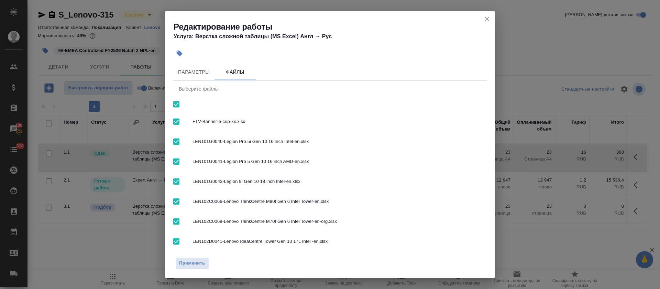
click at [487, 24] on button "close" at bounding box center [487, 19] width 10 height 10
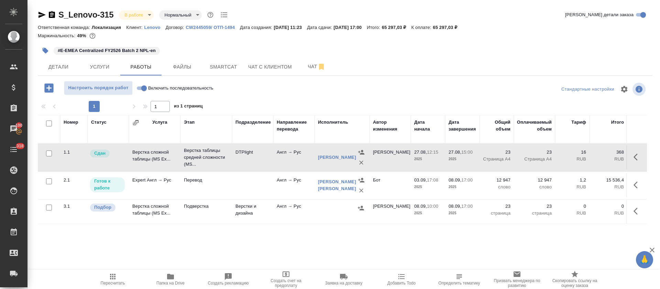
click at [263, 188] on td at bounding box center [252, 185] width 41 height 24
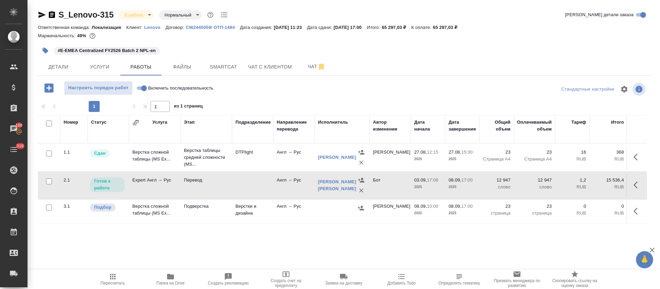
click at [221, 191] on td "Перевод" at bounding box center [207, 185] width 52 height 24
click at [105, 90] on span "Настроить порядок работ" at bounding box center [98, 88] width 61 height 8
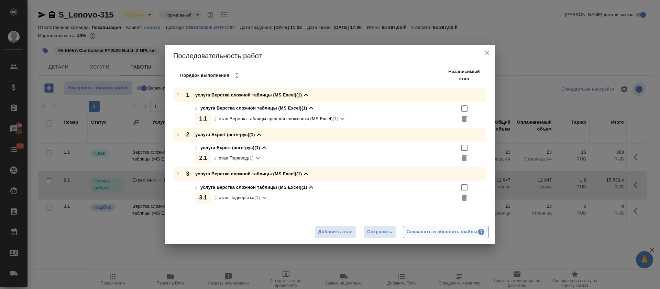
click at [428, 231] on div "Сохранить и обновить файлы" at bounding box center [446, 232] width 78 height 8
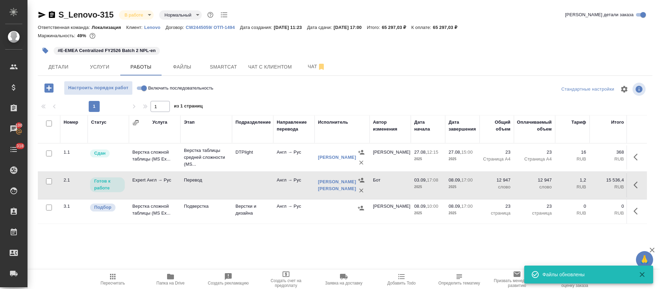
click at [282, 178] on td "Англ → Рус" at bounding box center [293, 185] width 41 height 24
click at [231, 155] on td "Верстка таблицы средней сложности (MS..." at bounding box center [207, 157] width 52 height 28
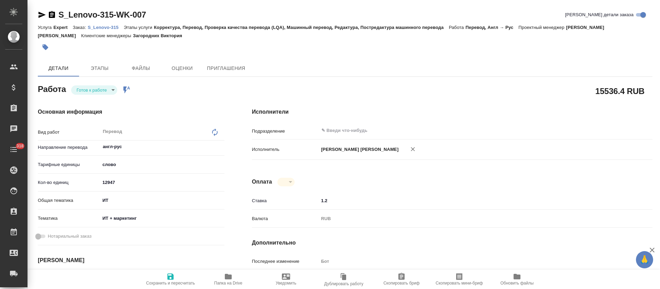
type textarea "x"
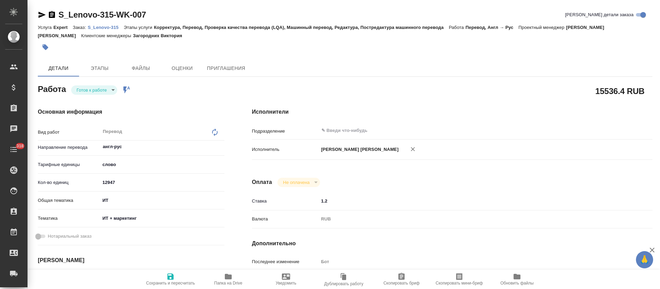
type textarea "x"
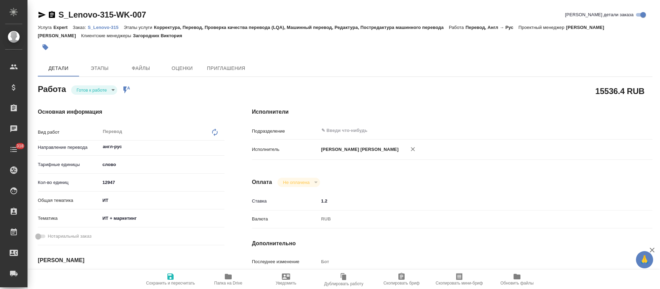
type textarea "x"
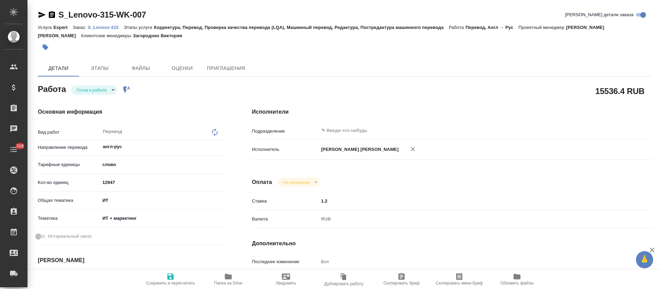
type textarea "x"
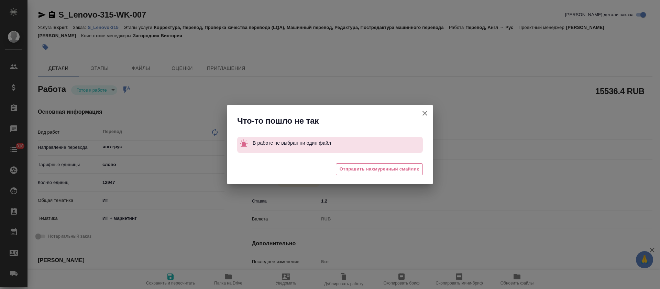
type textarea "x"
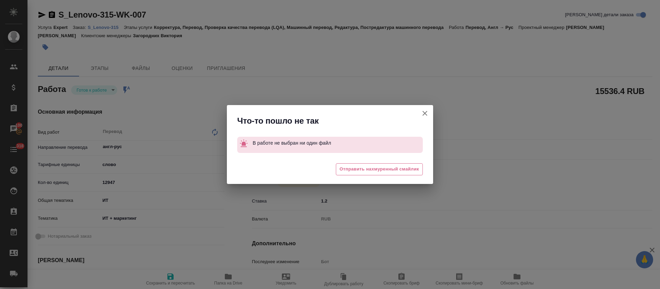
click at [428, 112] on icon "button" at bounding box center [425, 113] width 8 height 8
type textarea "x"
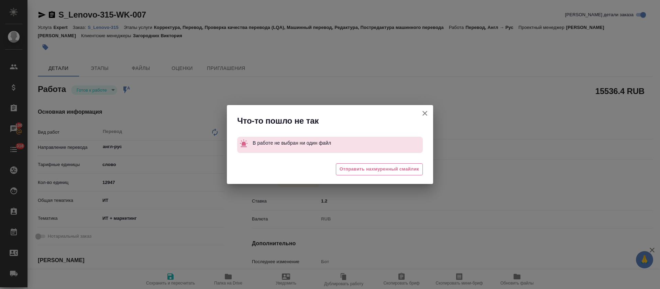
type textarea "x"
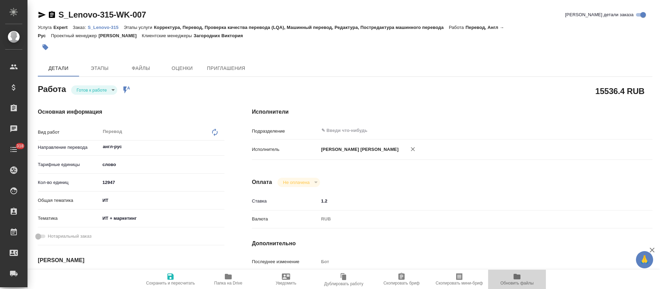
type textarea "x"
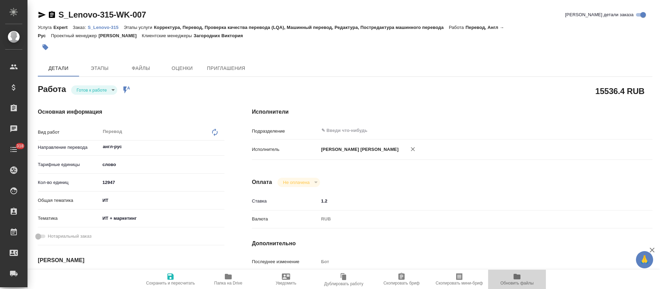
click at [507, 281] on span "Обновить файлы" at bounding box center [517, 282] width 33 height 5
type textarea "x"
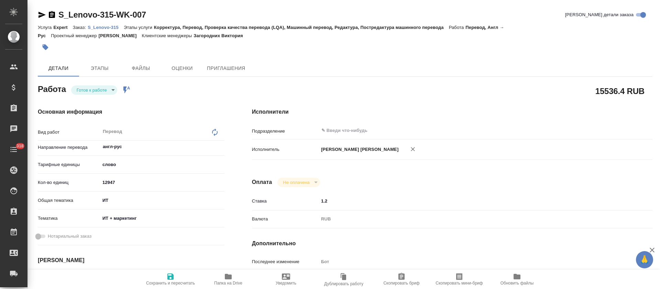
type textarea "x"
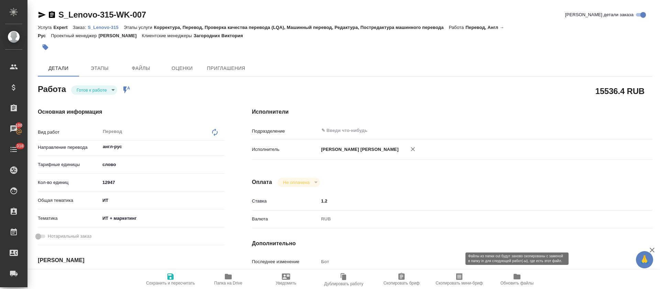
type textarea "x"
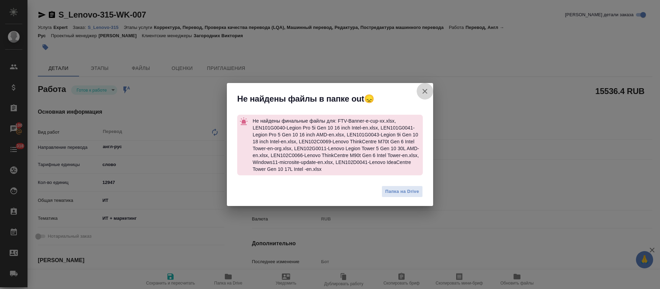
click at [424, 91] on icon "button" at bounding box center [425, 91] width 8 height 8
type textarea "x"
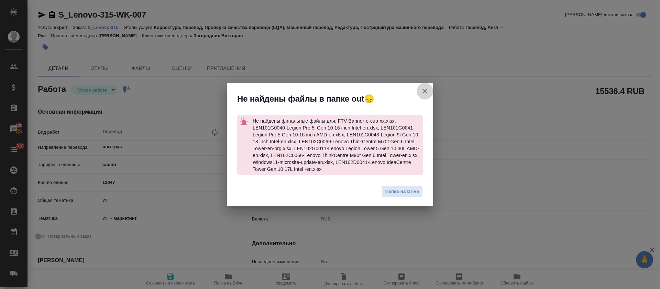
type textarea "x"
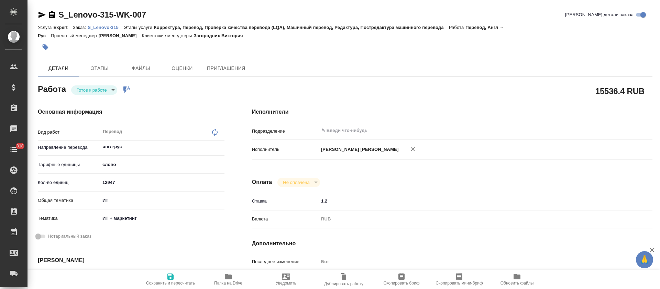
type textarea "x"
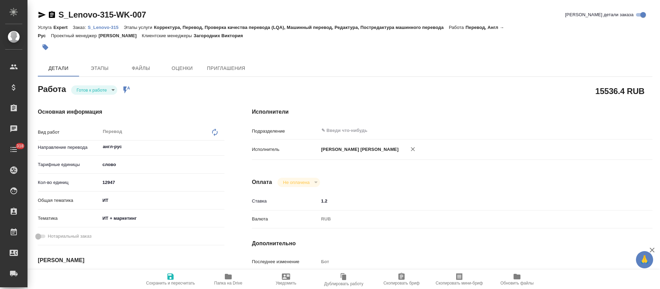
type textarea "x"
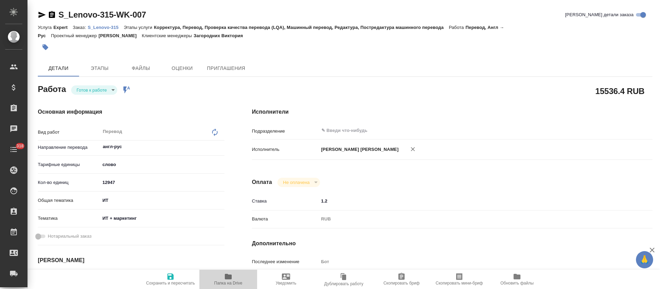
click at [223, 274] on span "Папка на Drive" at bounding box center [229, 278] width 50 height 13
type textarea "x"
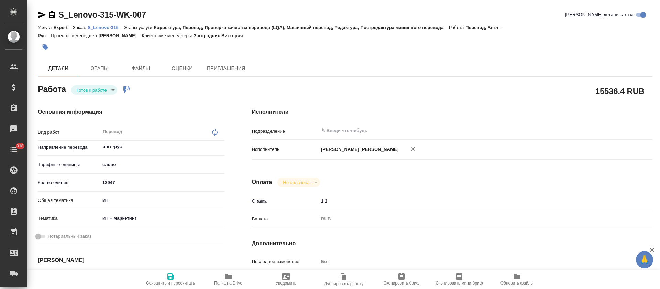
type textarea "x"
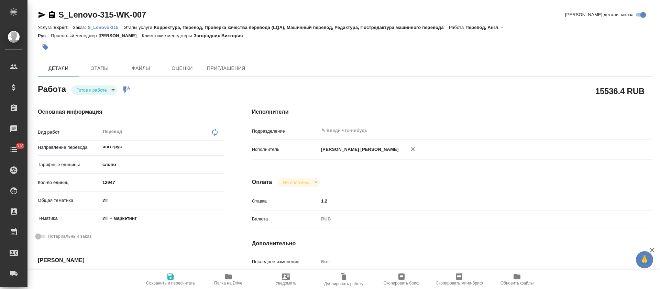
type textarea "x"
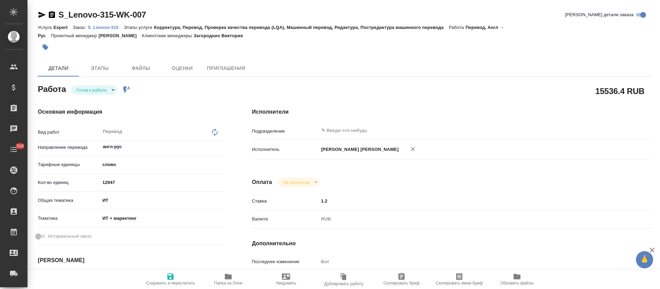
type textarea "x"
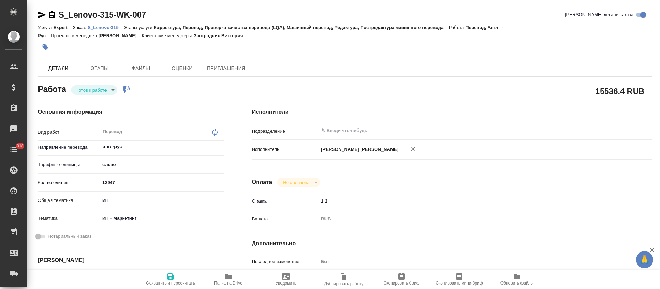
type textarea "x"
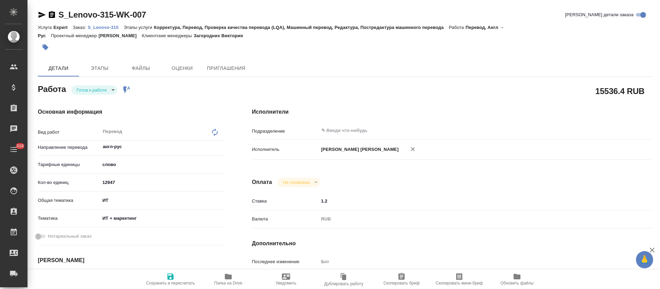
type textarea "x"
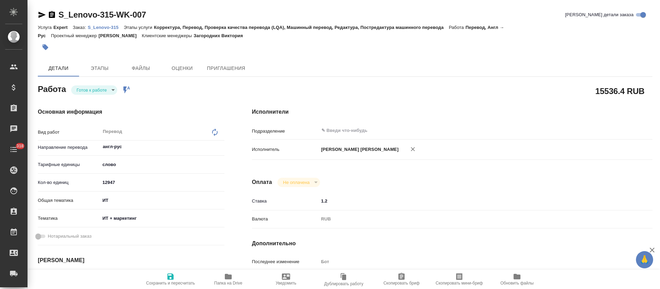
type textarea "x"
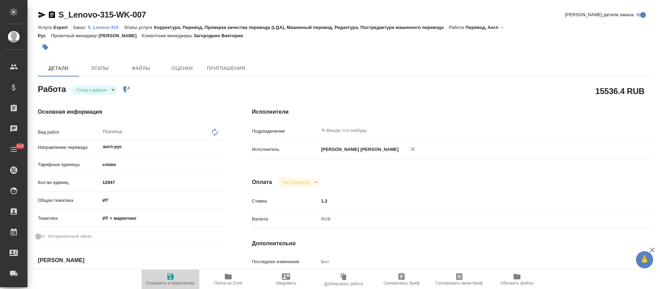
type textarea "x"
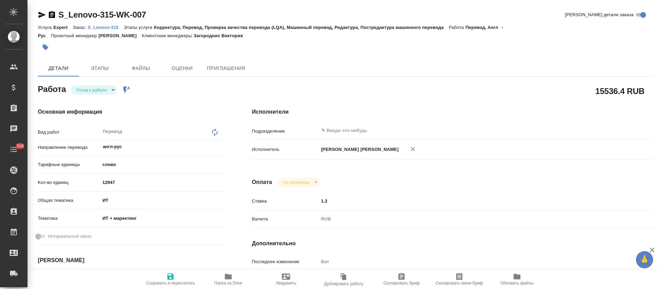
type textarea "x"
drag, startPoint x: 178, startPoint y: 276, endPoint x: 488, endPoint y: 244, distance: 312.3
click at [519, 280] on icon "button" at bounding box center [517, 276] width 8 height 8
type textarea "x"
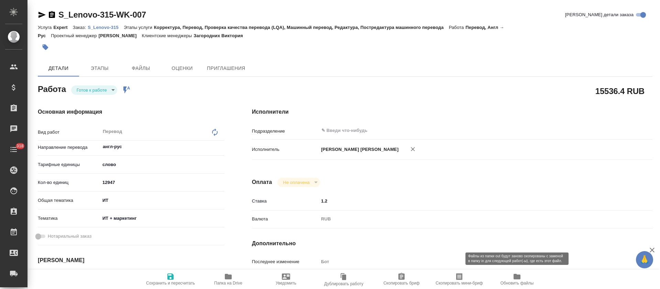
type textarea "x"
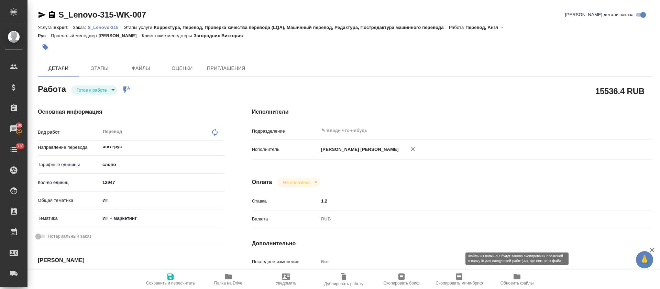
type textarea "x"
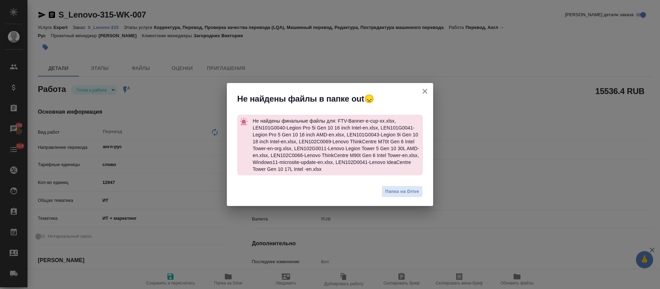
drag, startPoint x: 427, startPoint y: 89, endPoint x: 427, endPoint y: 95, distance: 5.5
click at [427, 90] on icon "button" at bounding box center [425, 91] width 5 height 5
type textarea "x"
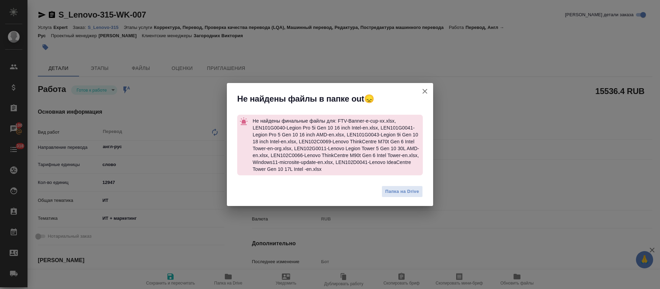
type textarea "x"
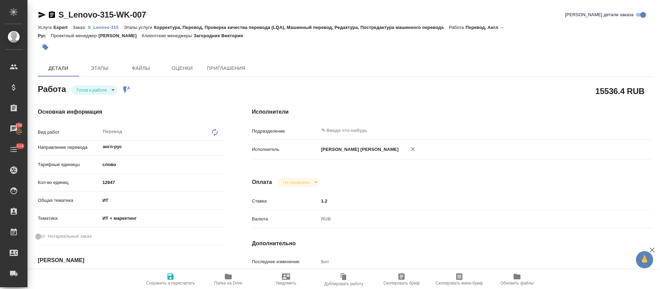
click at [230, 281] on span "Папка на Drive" at bounding box center [228, 282] width 28 height 5
type textarea "x"
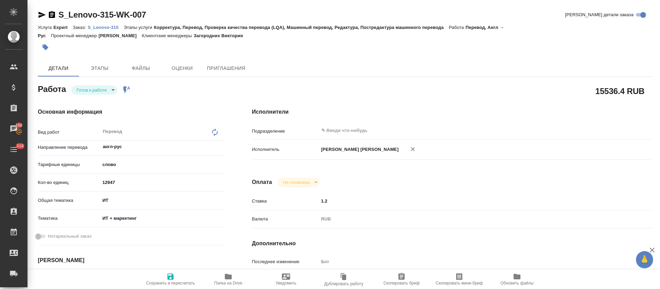
type textarea "x"
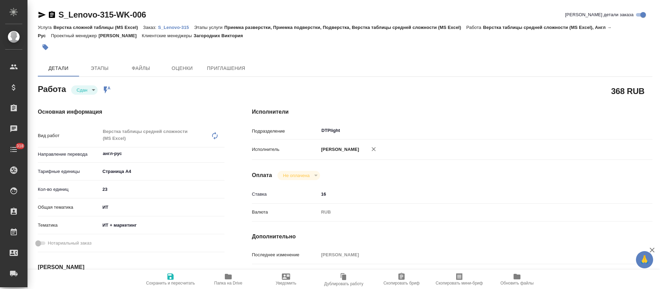
type textarea "x"
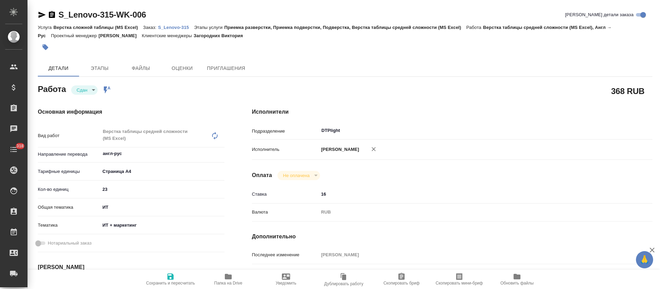
type textarea "x"
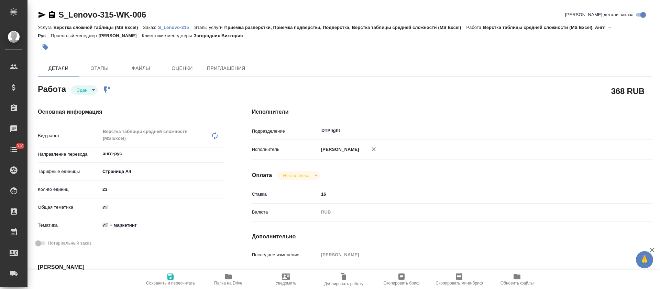
type textarea "x"
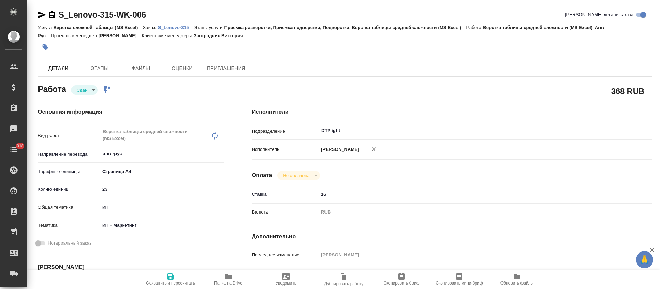
type textarea "x"
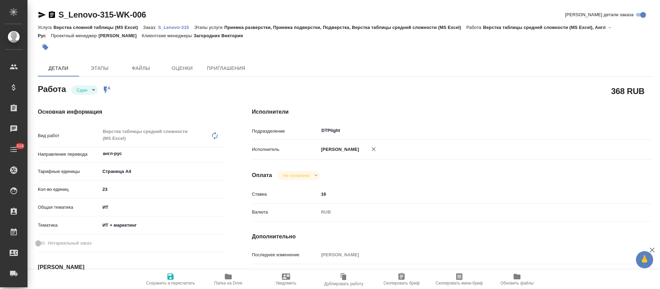
type textarea "x"
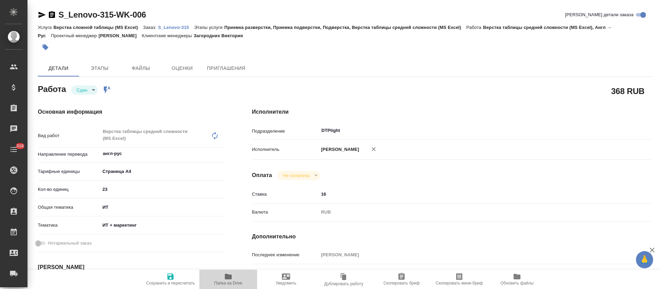
click at [226, 277] on icon "button" at bounding box center [228, 276] width 7 height 6
type textarea "x"
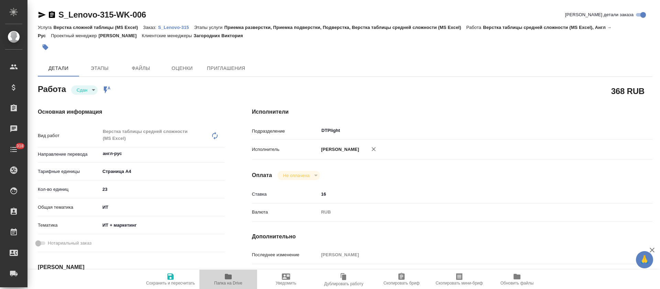
type textarea "x"
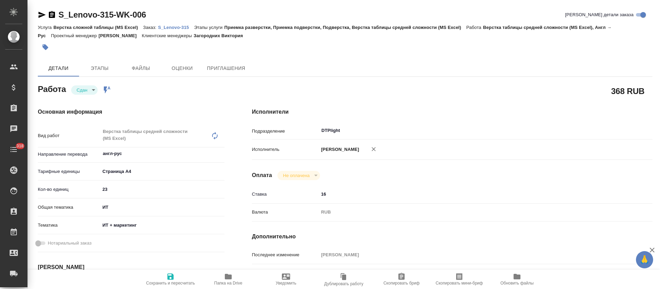
type textarea "x"
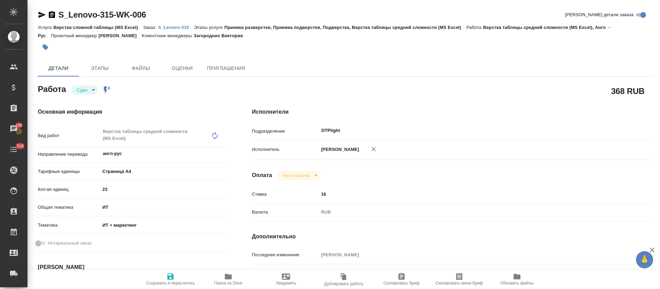
type textarea "x"
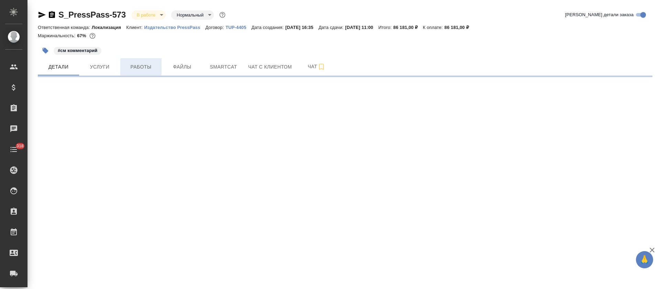
select select "RU"
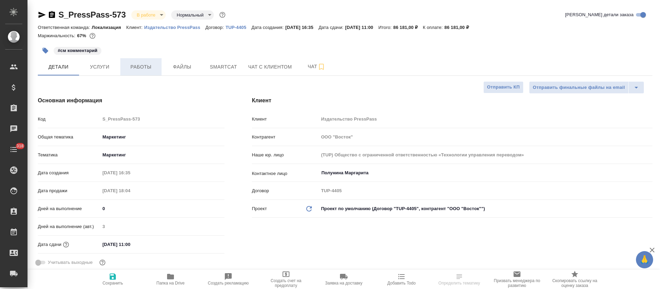
click at [140, 67] on span "Работы" at bounding box center [141, 67] width 33 height 9
type textarea "x"
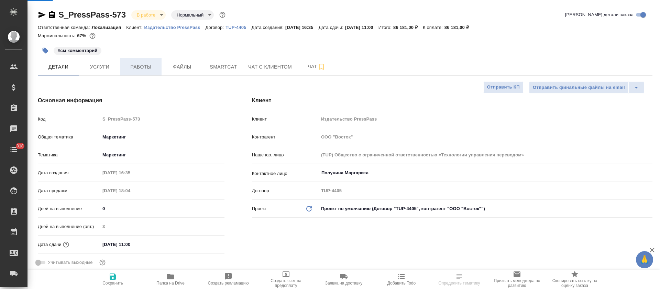
type textarea "x"
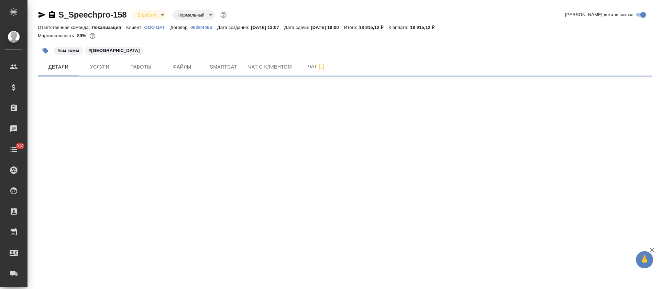
click at [138, 66] on span "Работы" at bounding box center [141, 67] width 33 height 9
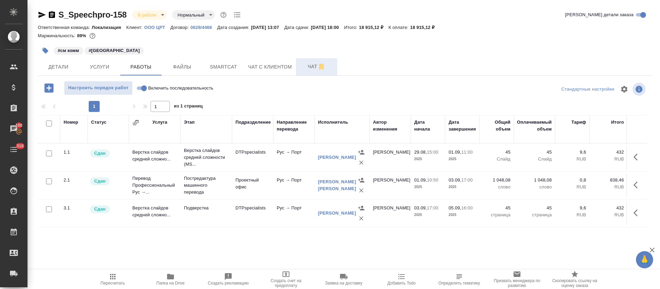
click at [313, 61] on button "Чат" at bounding box center [316, 66] width 41 height 17
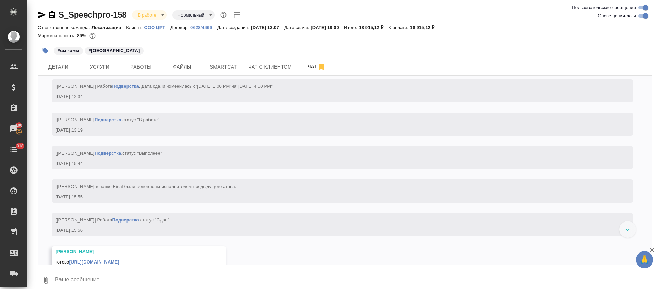
click at [648, 15] on input "Оповещения-логи" at bounding box center [646, 16] width 25 height 8
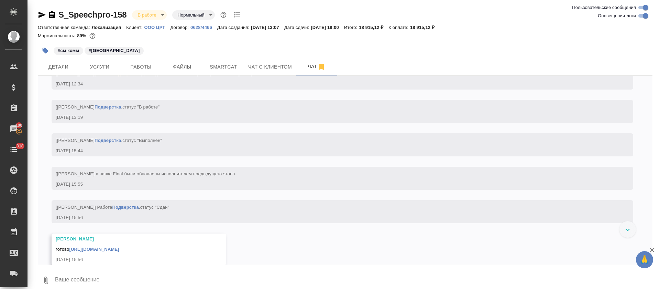
checkbox input "false"
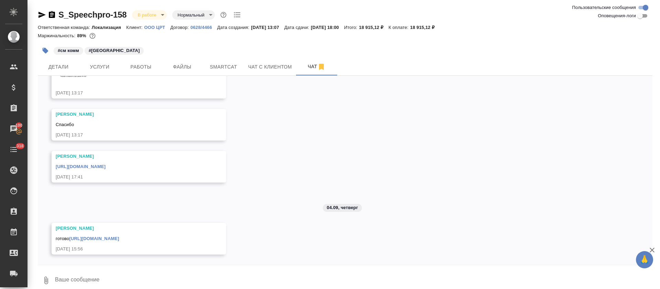
scroll to position [77, 0]
click at [119, 239] on link "[URL][DOMAIN_NAME]" at bounding box center [94, 238] width 50 height 5
click at [145, 71] on span "Работы" at bounding box center [141, 67] width 33 height 9
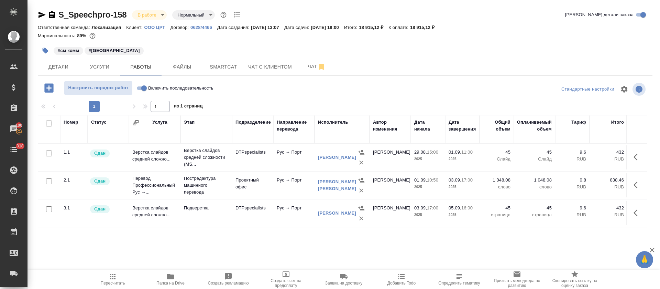
click at [163, 17] on body "🙏 .cls-1 fill:#fff; AWATERA [PERSON_NAME] Спецификации Заказы 100 Чаты 318 Todo…" at bounding box center [330, 144] width 660 height 289
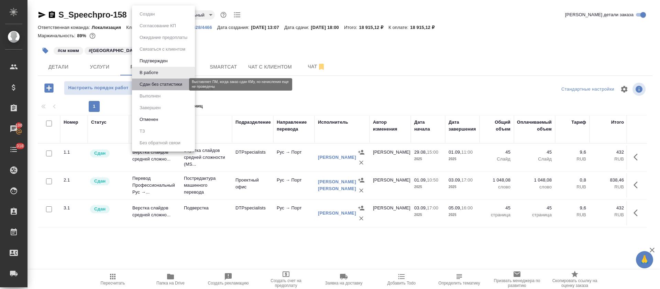
click at [161, 83] on button "Сдан без статистики" at bounding box center [161, 84] width 47 height 8
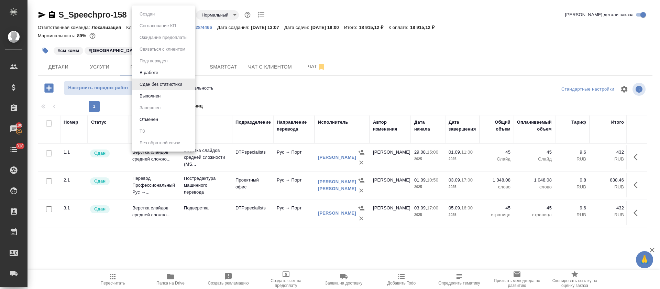
click at [188, 16] on body "🙏 .cls-1 fill:#fff; AWATERA [PERSON_NAME] Спецификации Заказы 100 Чаты 318 Todo…" at bounding box center [330, 144] width 660 height 289
click at [180, 103] on ul "Создан Согласование КП Ожидание предоплаты Связаться с клиентом Подтвержден В р…" at bounding box center [163, 79] width 63 height 146
click at [179, 98] on li "Выполнен" at bounding box center [163, 96] width 63 height 12
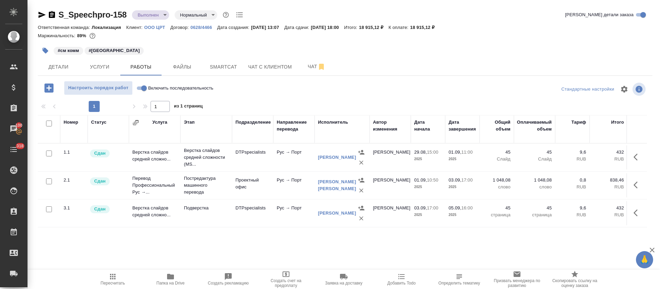
click at [55, 70] on span "Детали" at bounding box center [58, 67] width 33 height 9
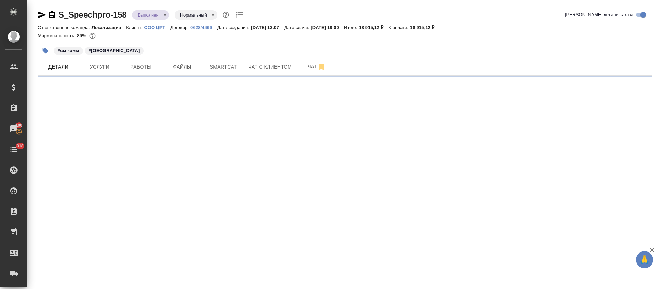
select select "RU"
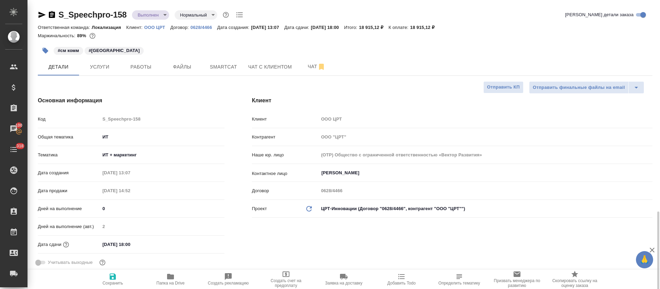
type textarea "x"
click at [41, 15] on icon "button" at bounding box center [42, 15] width 7 height 6
